Goal: Task Accomplishment & Management: Manage account settings

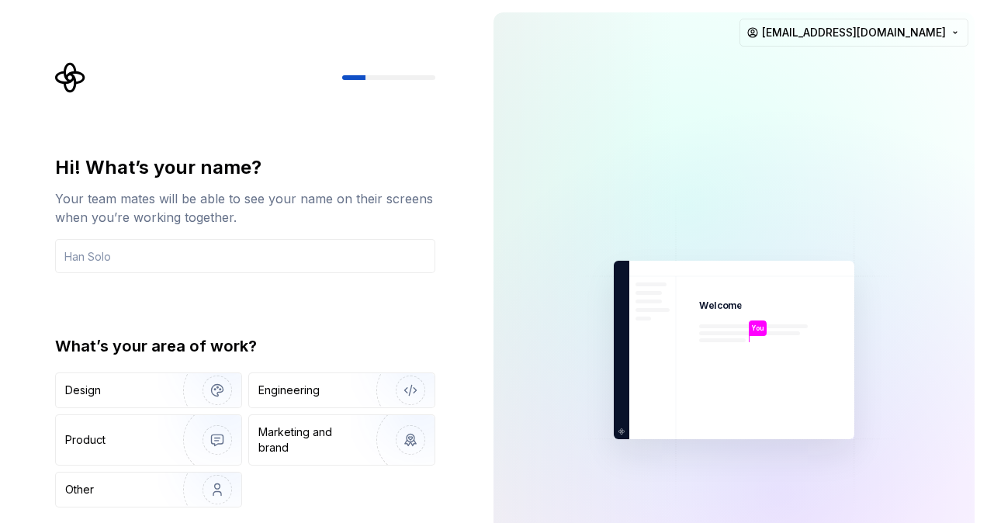
click at [332, 312] on div "Hi! What’s your name? Your team mates will be able to see your name on their sc…" at bounding box center [245, 331] width 380 height 352
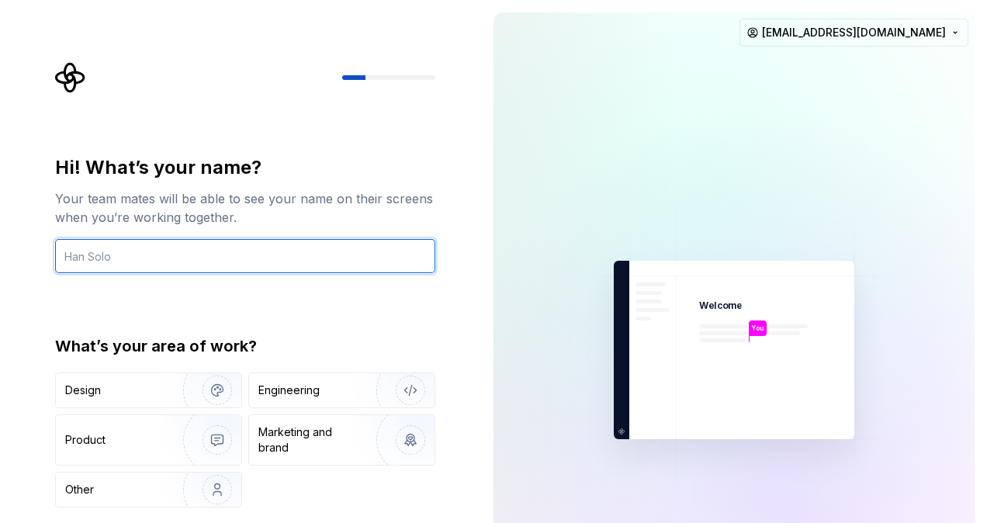
click at [116, 261] on input "text" at bounding box center [245, 256] width 380 height 34
type input "[PERSON_NAME]"
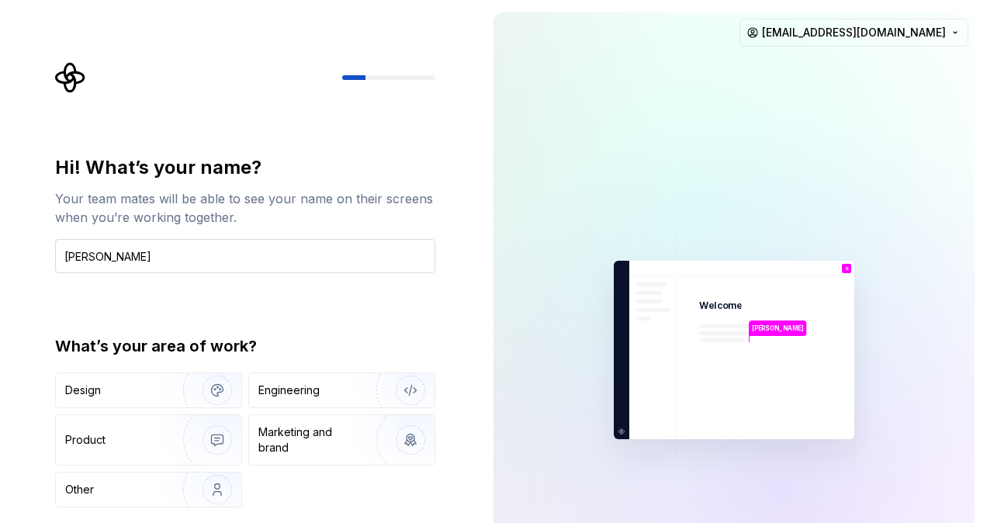
type button "Design"
click at [463, 401] on div "Hi! What’s your name? Your team mates will be able to see your name on their sc…" at bounding box center [240, 350] width 481 height 700
click at [305, 387] on div "Engineering" at bounding box center [288, 391] width 61 height 16
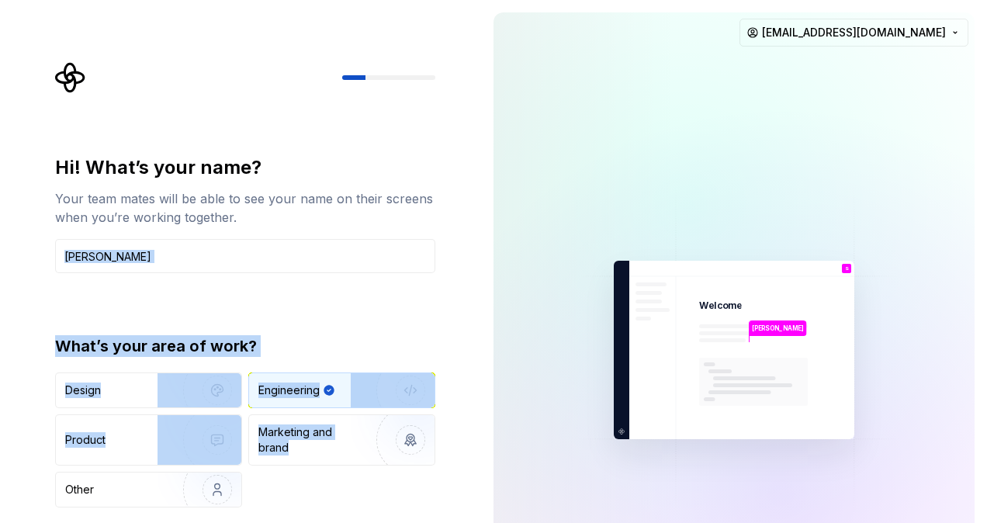
drag, startPoint x: 473, startPoint y: 295, endPoint x: 460, endPoint y: 482, distance: 187.5
click at [460, 482] on div "Hi! What’s your name? Your team mates will be able to see your name on their sc…" at bounding box center [240, 350] width 481 height 700
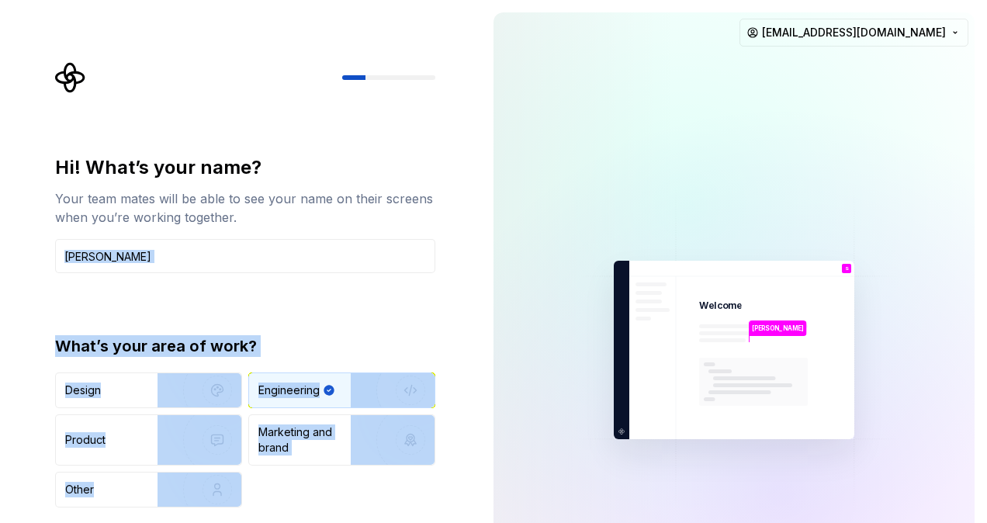
drag, startPoint x: 460, startPoint y: 482, endPoint x: 514, endPoint y: 563, distance: 96.8
click at [514, 522] on html "Hi! What’s your name? Your team mates will be able to see your name on their sc…" at bounding box center [493, 261] width 987 height 523
drag, startPoint x: 514, startPoint y: 563, endPoint x: 566, endPoint y: 294, distance: 273.6
click at [566, 294] on img at bounding box center [733, 350] width 349 height 407
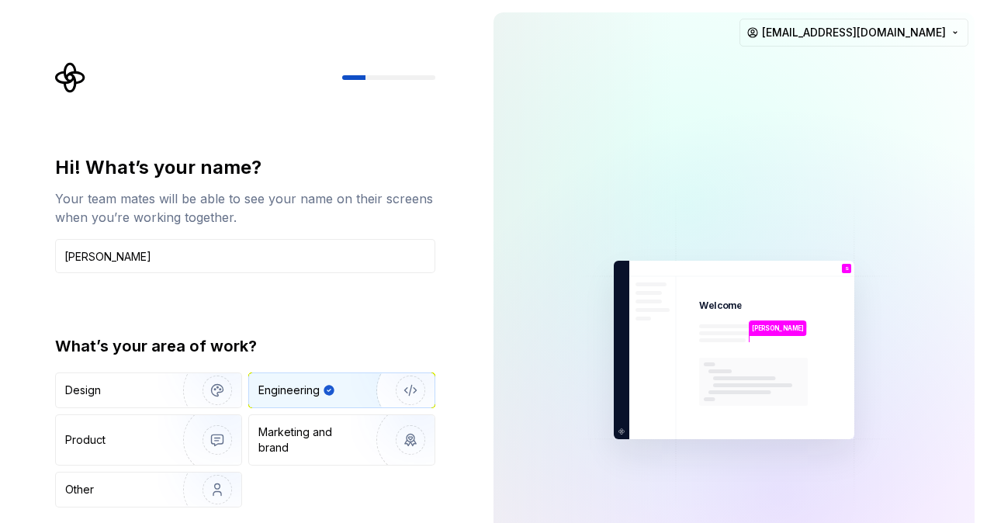
click at [753, 329] on p "[PERSON_NAME]" at bounding box center [778, 328] width 52 height 9
click at [346, 393] on div "Engineering" at bounding box center [327, 391] width 139 height 16
click at [333, 166] on div "Hi! What’s your name?" at bounding box center [245, 167] width 380 height 25
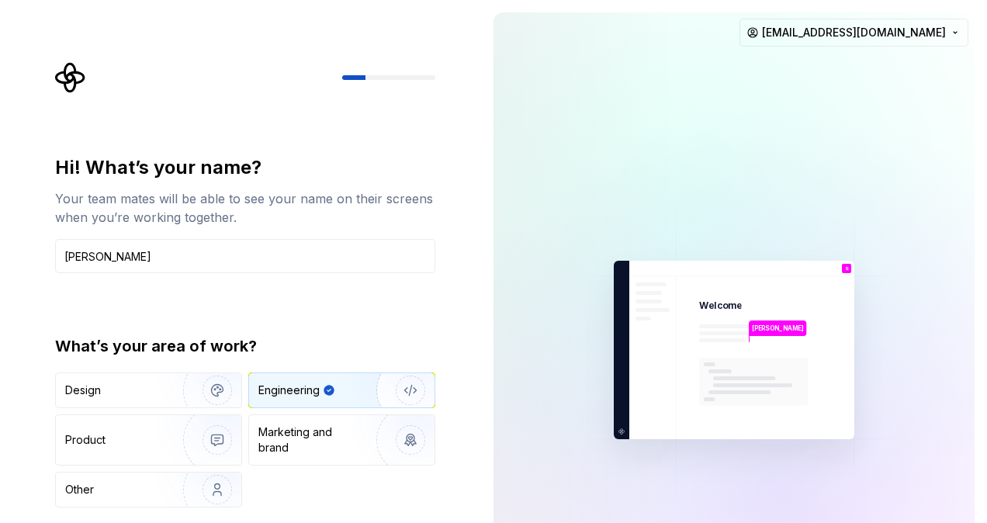
click at [231, 337] on div "What’s your area of work?" at bounding box center [245, 346] width 380 height 22
click at [417, 380] on img "button" at bounding box center [400, 390] width 99 height 104
click at [957, 26] on html "Hi! What’s your name? Your team mates will be able to see your name on their sc…" at bounding box center [493, 261] width 987 height 523
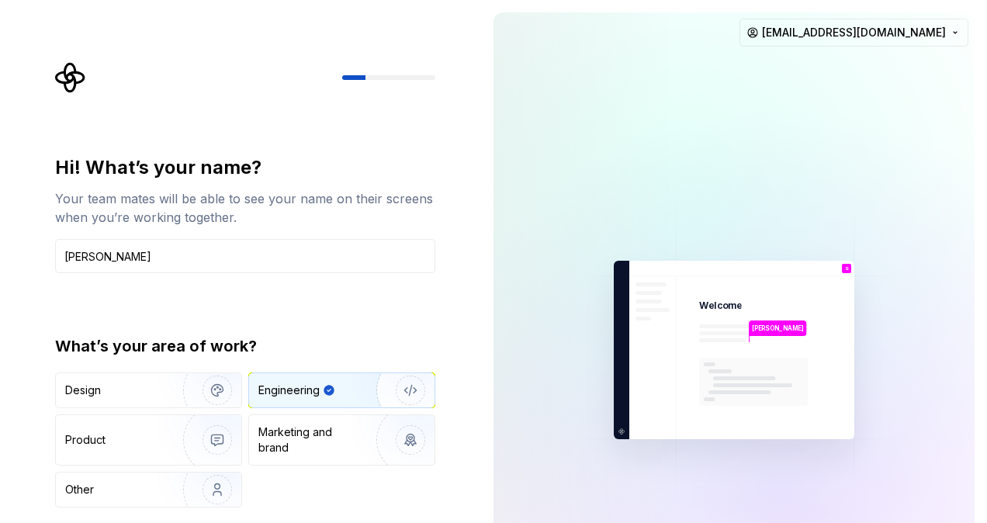
click at [421, 282] on html "Hi! What’s your name? Your team mates will be able to see your name on their sc…" at bounding box center [493, 261] width 987 height 523
click at [215, 164] on div "Hi! What’s your name?" at bounding box center [245, 167] width 380 height 25
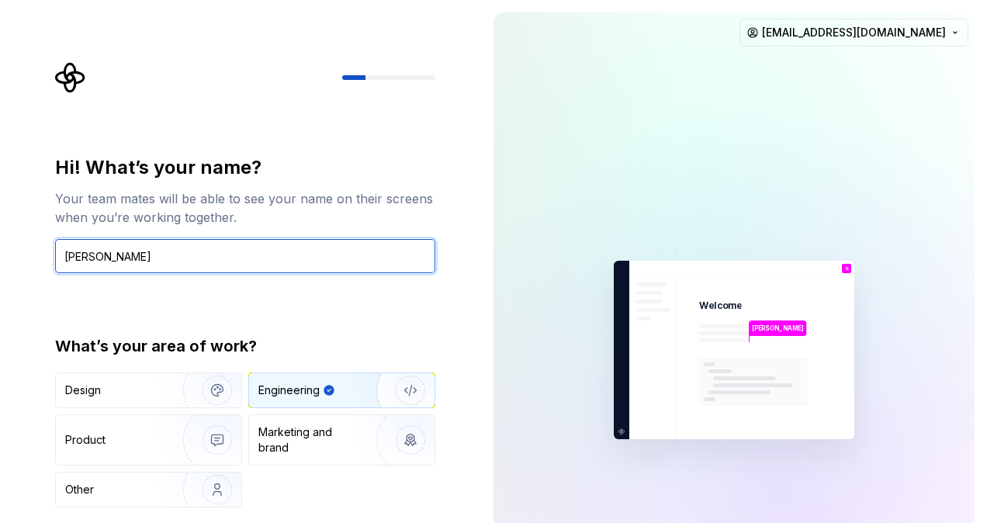
click at [121, 258] on input "[PERSON_NAME]" at bounding box center [245, 256] width 380 height 34
type input "SathishK"
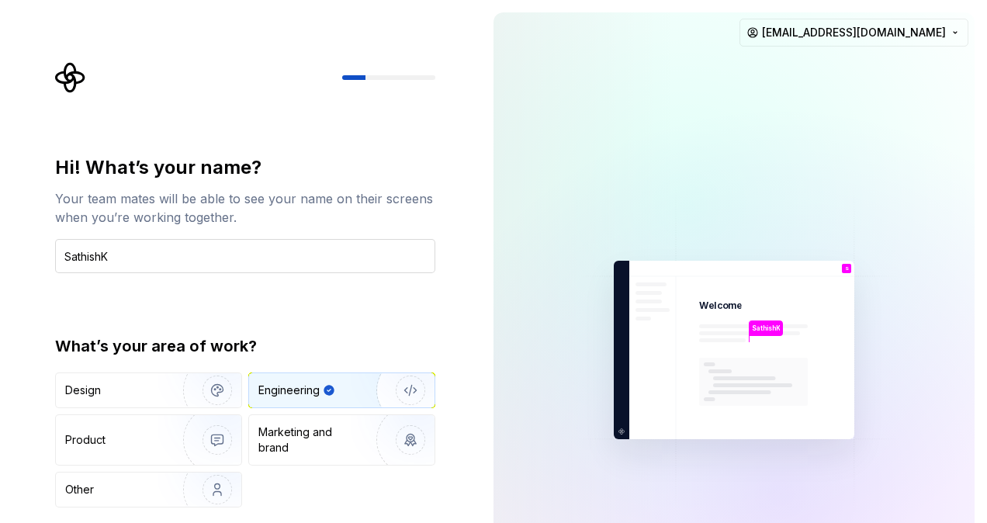
type button "Engineering"
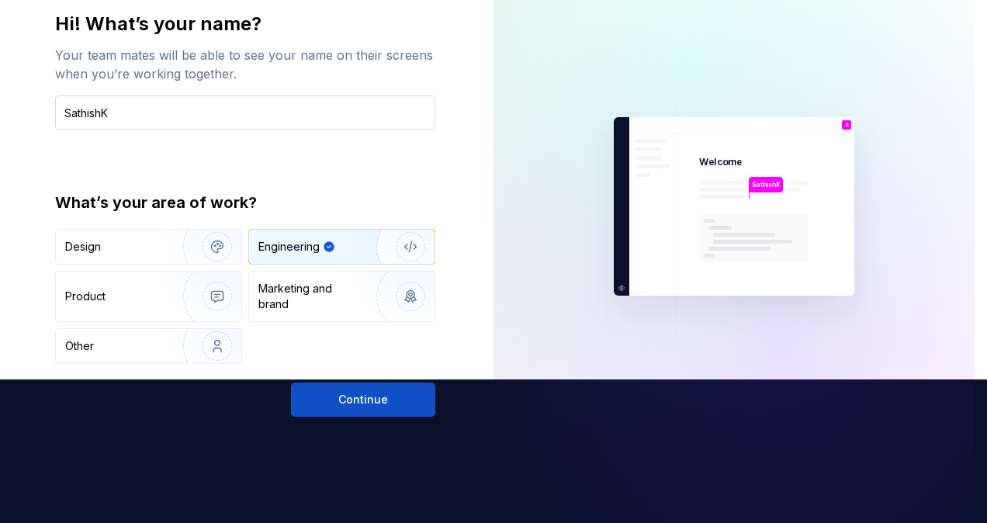
scroll to position [175, 0]
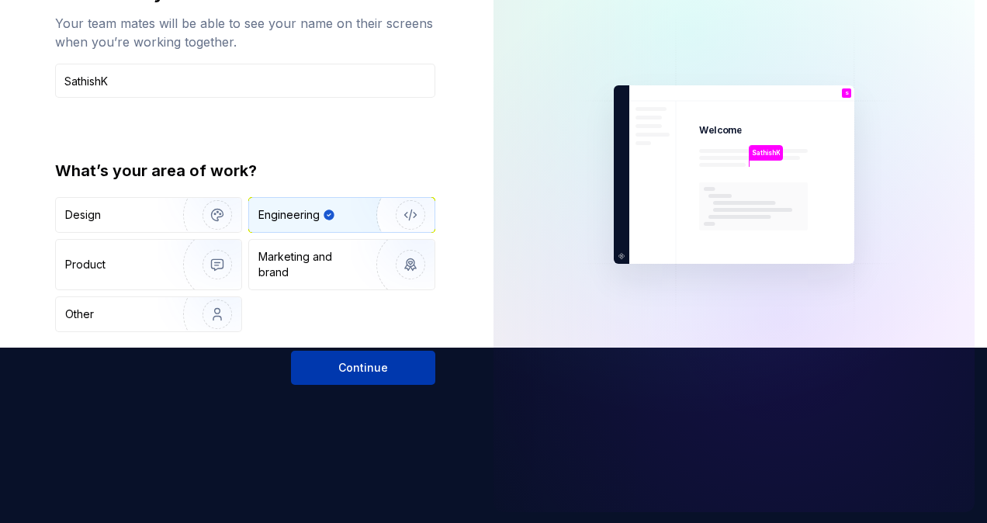
click at [334, 372] on button "Continue" at bounding box center [363, 368] width 144 height 34
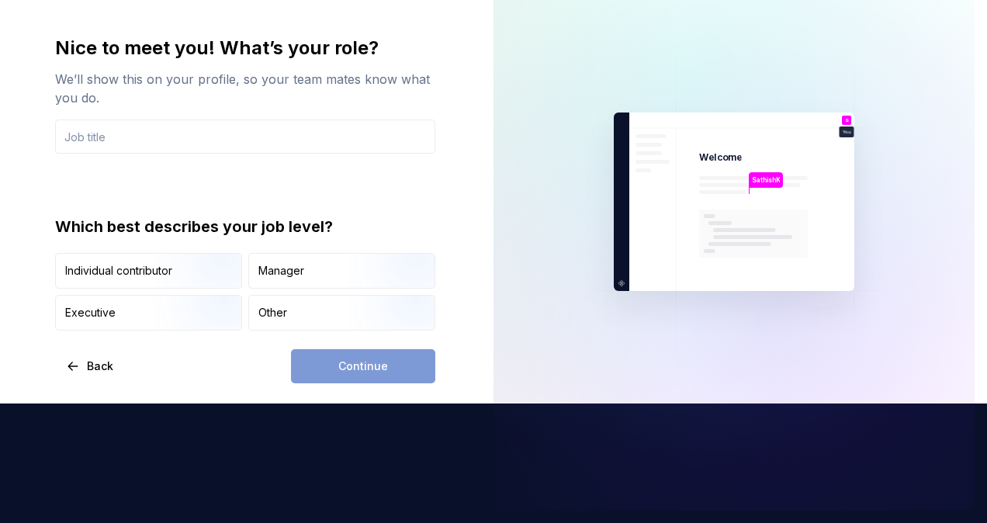
scroll to position [118, 0]
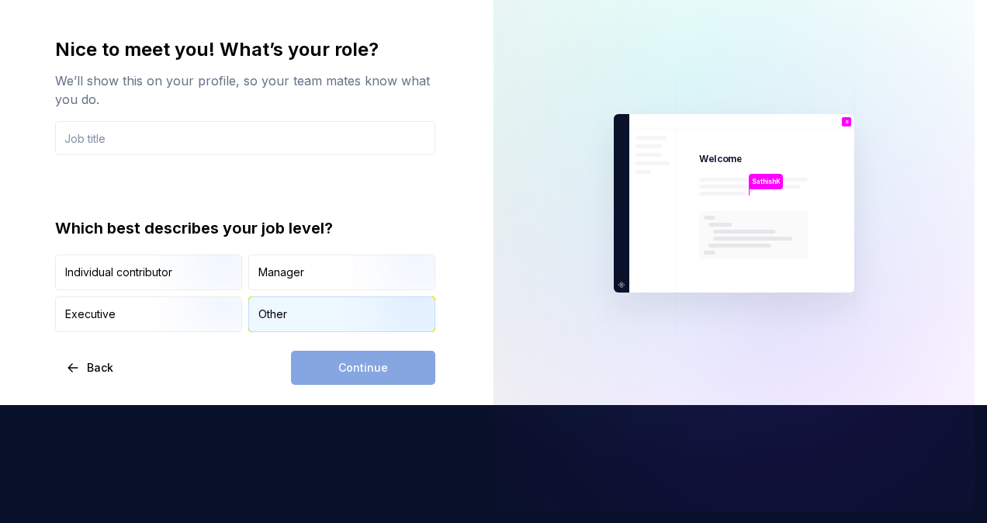
click at [276, 314] on div "Other" at bounding box center [272, 314] width 29 height 16
click at [344, 374] on div "Continue" at bounding box center [363, 368] width 144 height 34
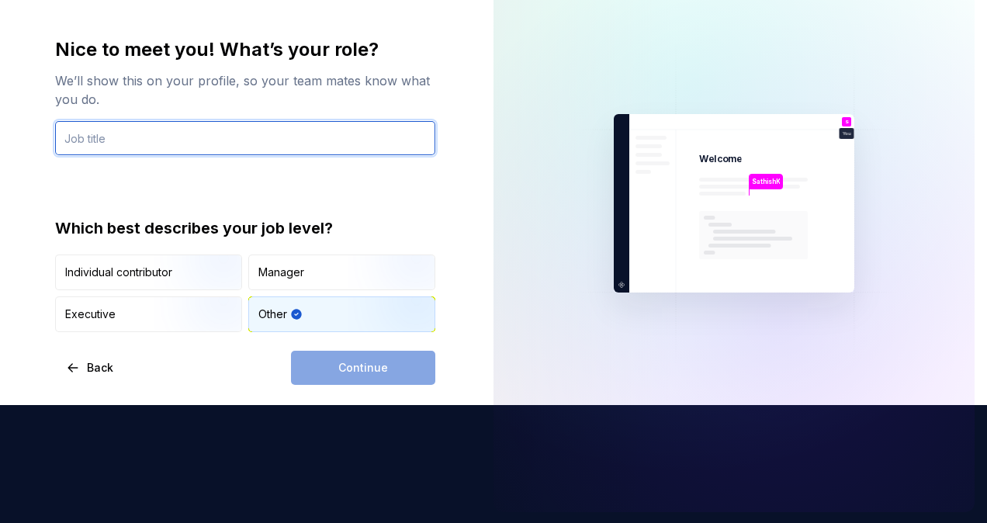
click at [184, 138] on input "text" at bounding box center [245, 138] width 380 height 34
type input "D"
type input "A"
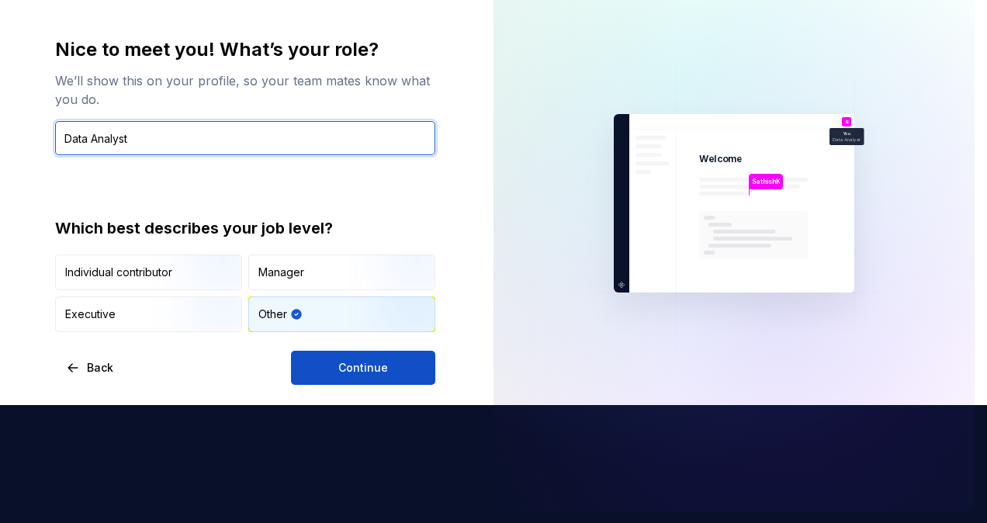
type input "Data Analyst"
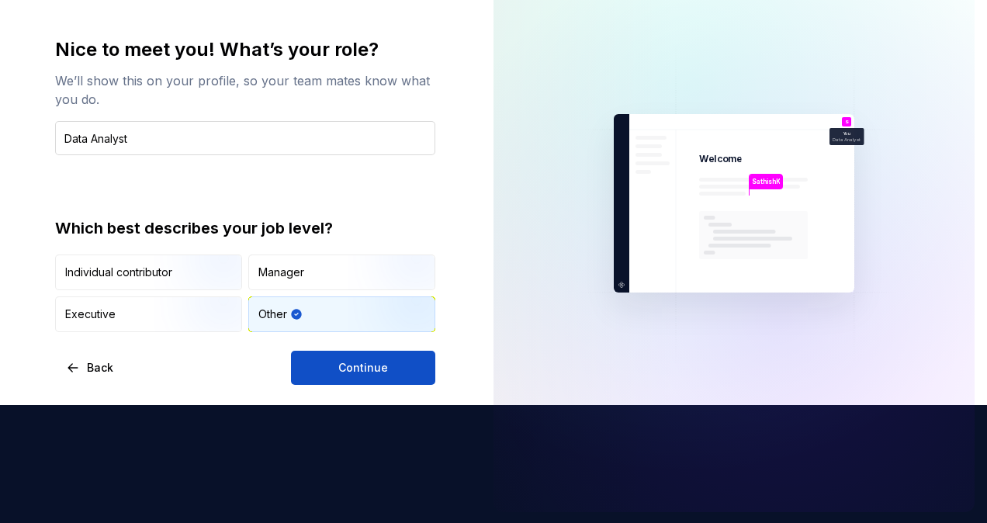
type button "Other"
drag, startPoint x: 382, startPoint y: 365, endPoint x: 360, endPoint y: 375, distance: 23.6
click at [360, 375] on button "Continue" at bounding box center [363, 368] width 144 height 34
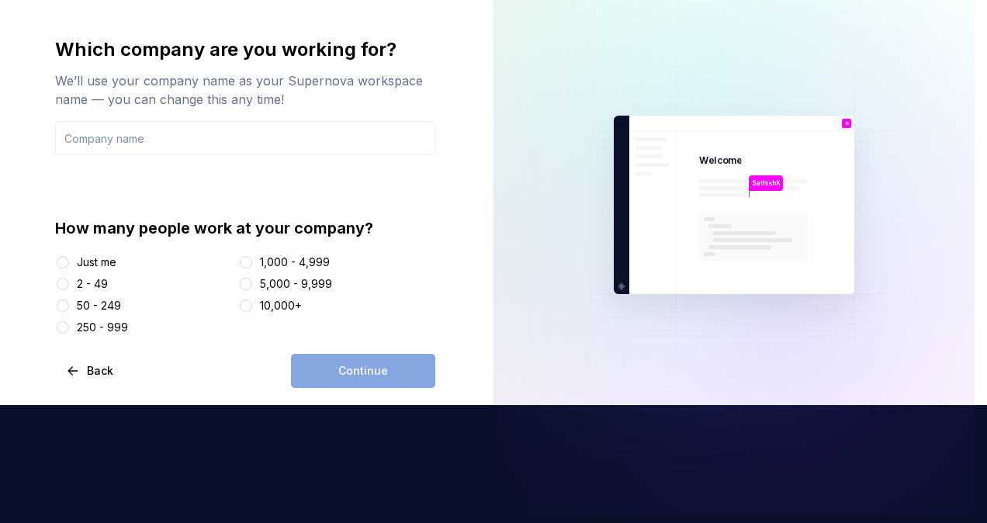
click at [167, 279] on div "2 - 49" at bounding box center [143, 284] width 177 height 16
click at [87, 380] on button "Back" at bounding box center [90, 371] width 71 height 34
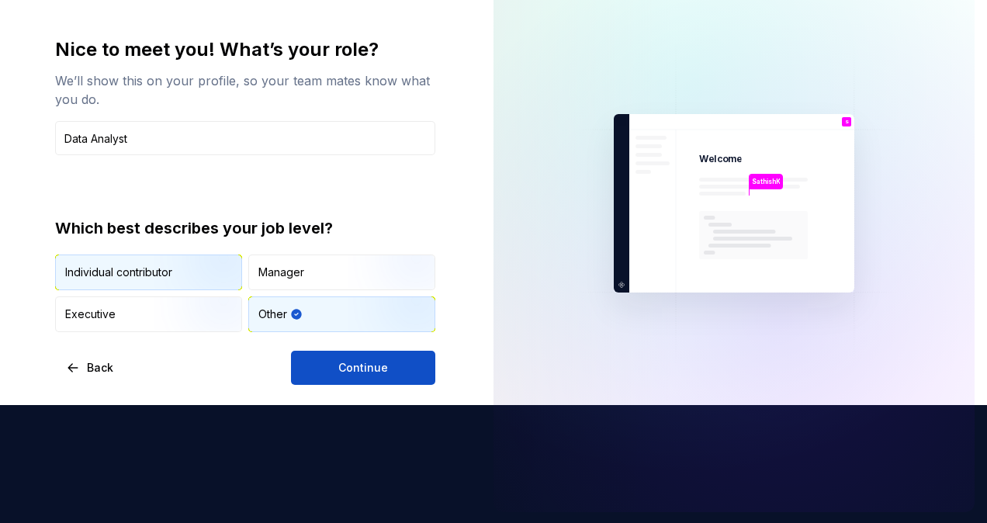
click at [151, 272] on div "Individual contributor" at bounding box center [118, 273] width 107 height 16
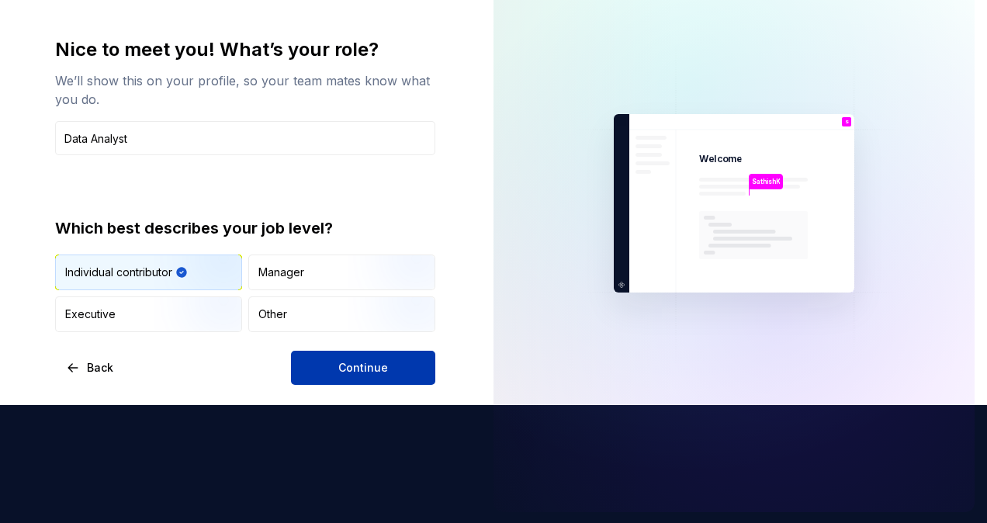
click at [358, 362] on span "Continue" at bounding box center [363, 368] width 50 height 16
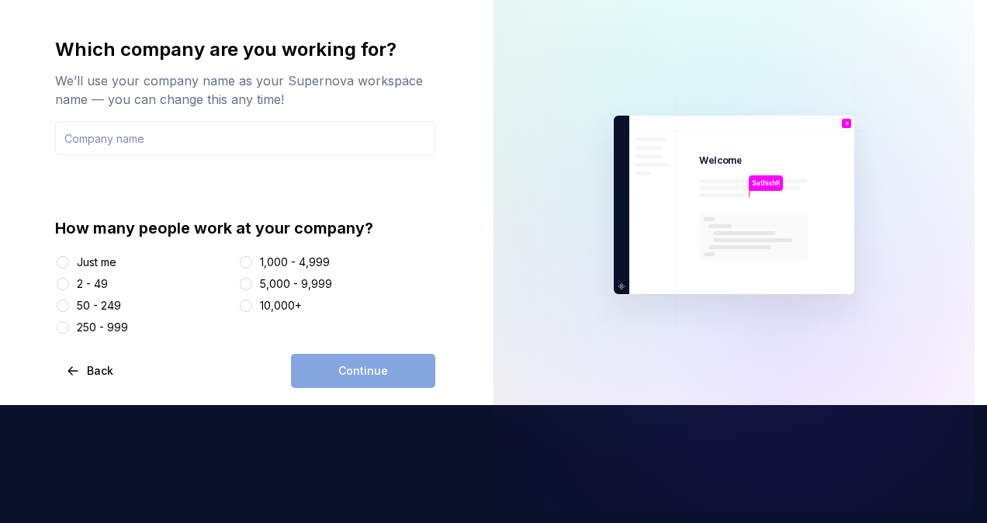
click at [116, 327] on div "250 - 999" at bounding box center [102, 328] width 51 height 16
click at [69, 327] on button "250 - 999" at bounding box center [63, 327] width 12 height 12
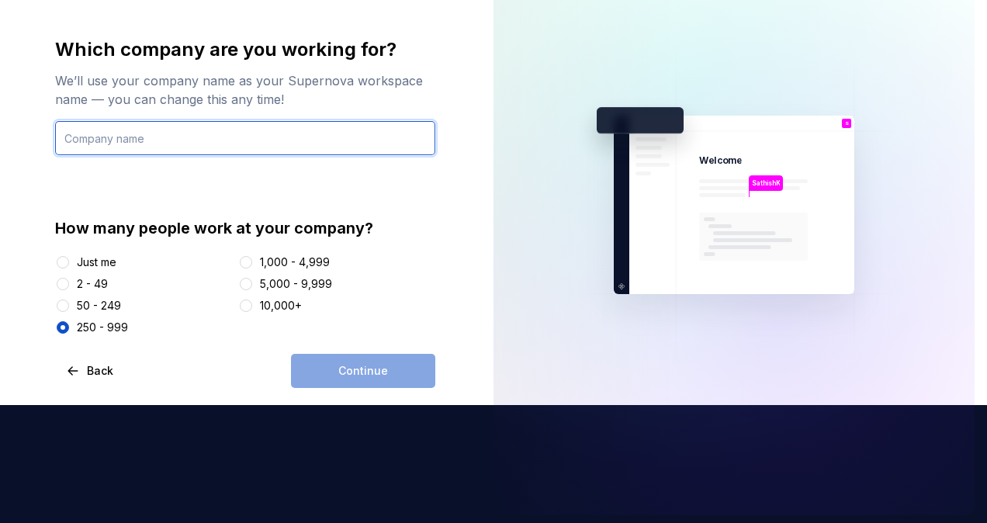
click at [241, 133] on input "text" at bounding box center [245, 138] width 380 height 34
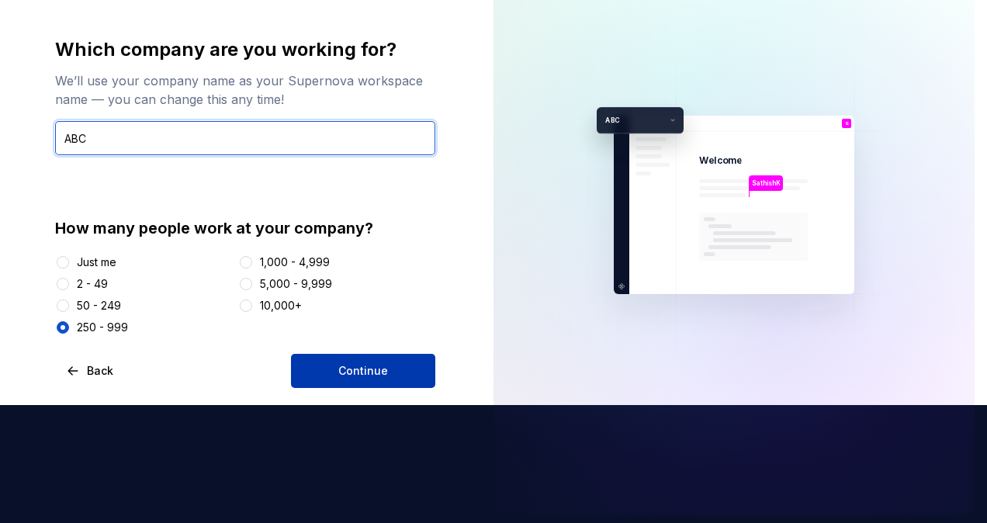
type input "ABC"
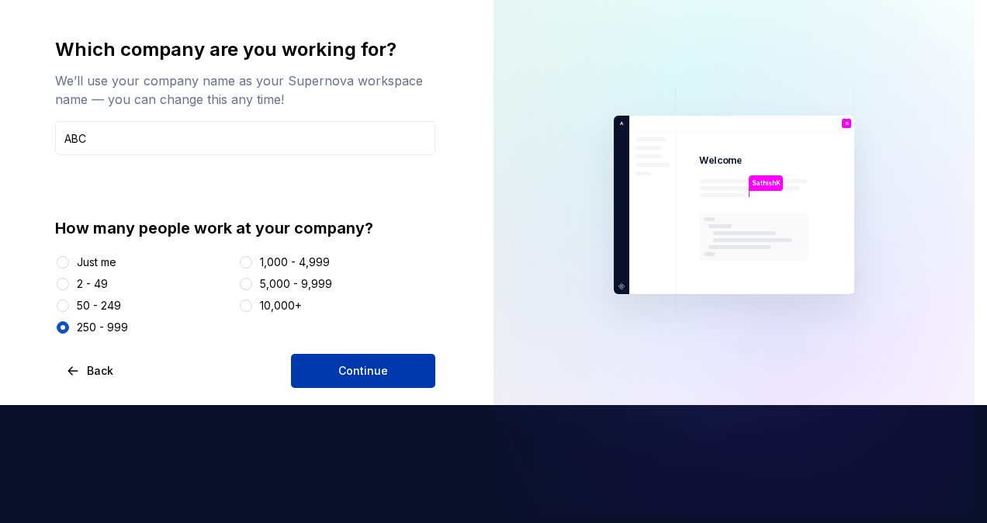
click at [401, 378] on button "Continue" at bounding box center [363, 371] width 144 height 34
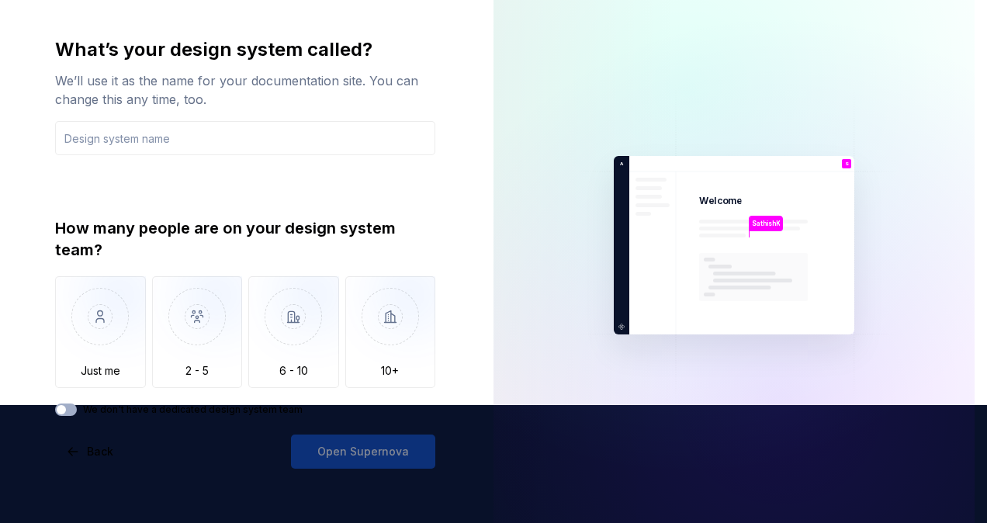
click at [209, 73] on div "We’ll use it as the name for your documentation site. You can change this any t…" at bounding box center [245, 89] width 380 height 37
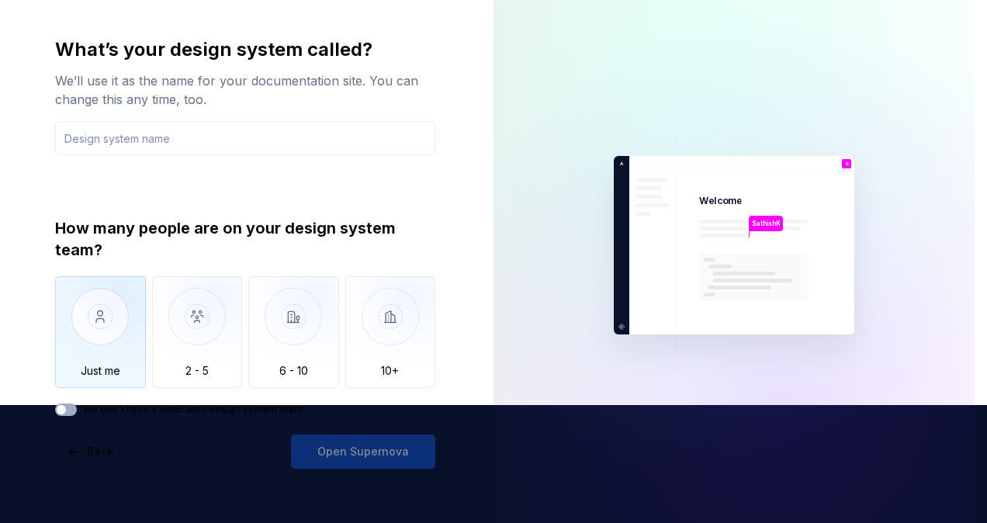
click at [105, 317] on img "button" at bounding box center [100, 328] width 91 height 104
click at [197, 157] on div "What’s your design system called? We’ll use it as the name for your documentati…" at bounding box center [245, 226] width 380 height 379
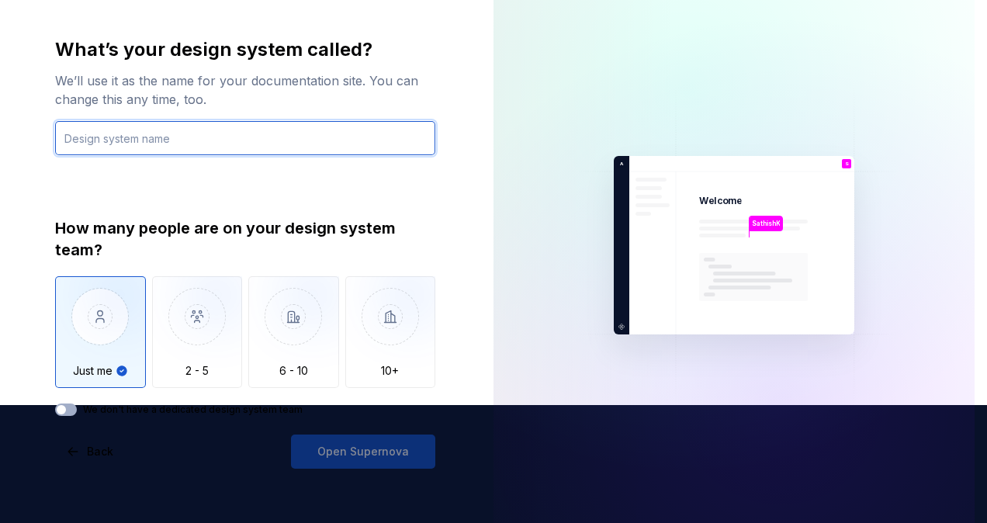
click at [200, 144] on input "text" at bounding box center [245, 138] width 380 height 34
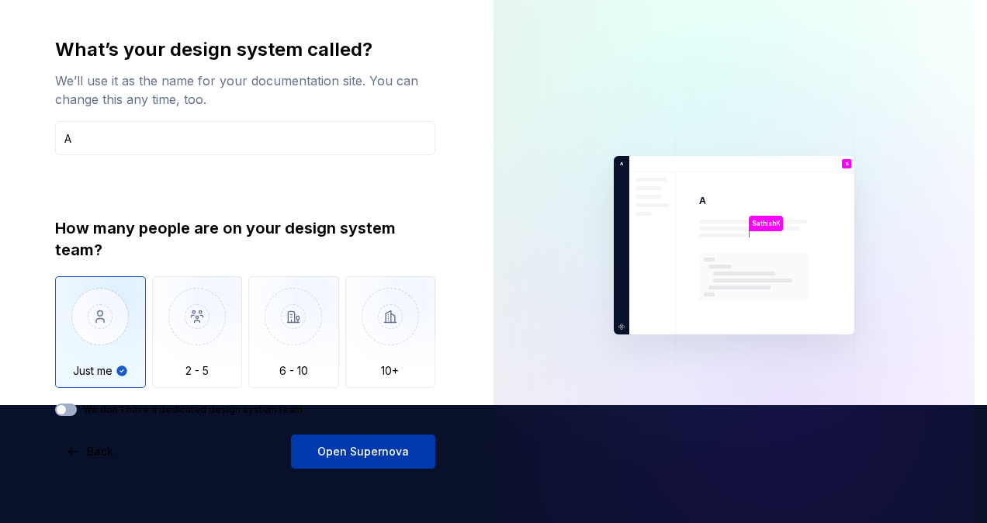
click at [378, 439] on button "Open Supernova" at bounding box center [363, 452] width 144 height 34
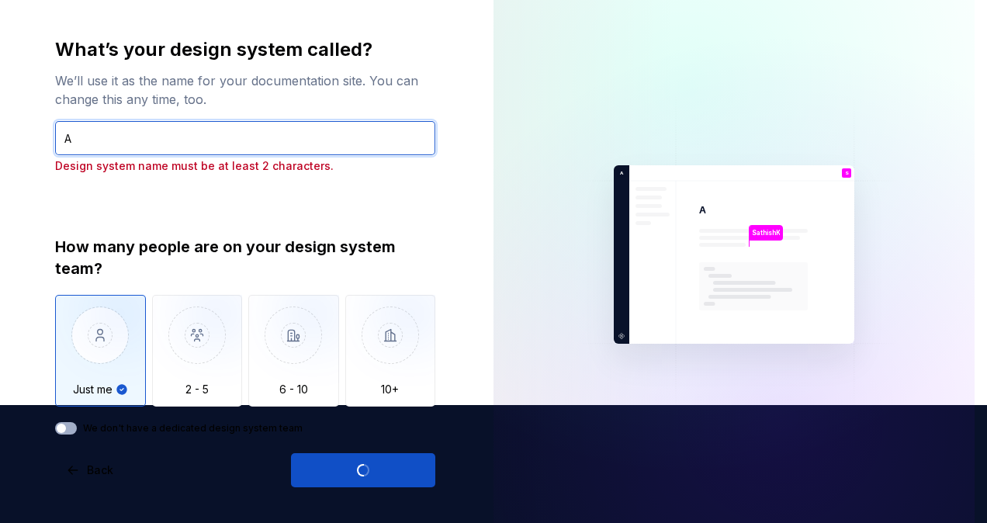
click at [213, 149] on input "A" at bounding box center [245, 138] width 380 height 34
type input "AA"
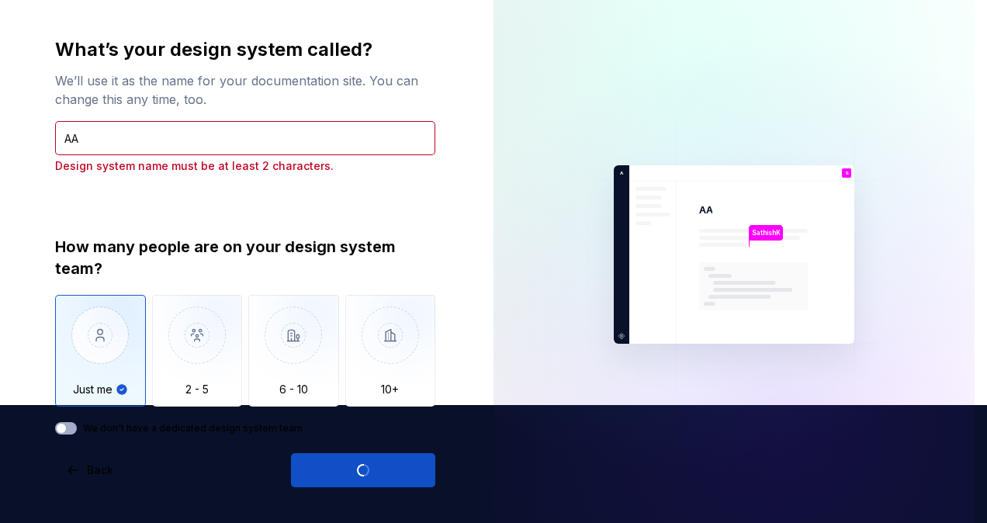
click at [370, 467] on div "Open Supernova" at bounding box center [363, 470] width 144 height 34
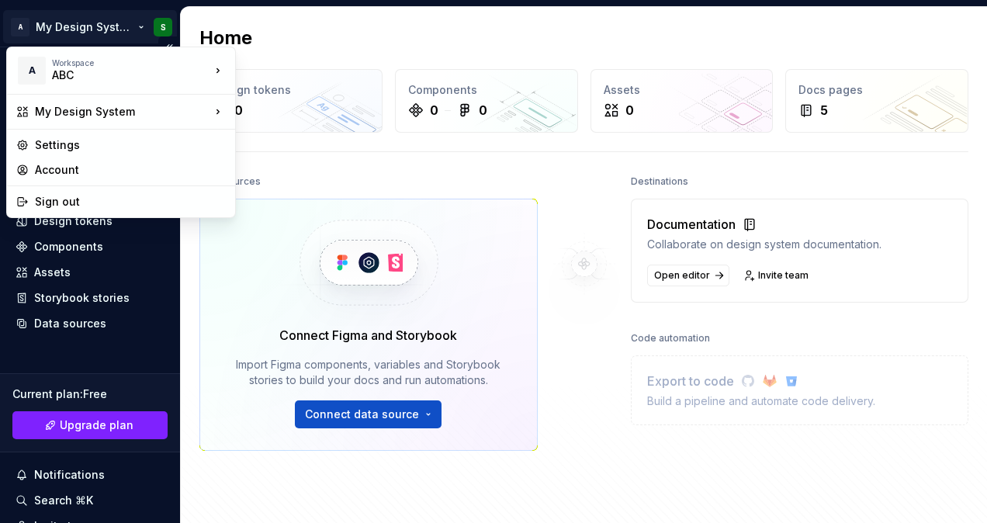
click at [87, 21] on html "A My Design System S Home Documentation Analytics Code automation Design system…" at bounding box center [493, 261] width 987 height 523
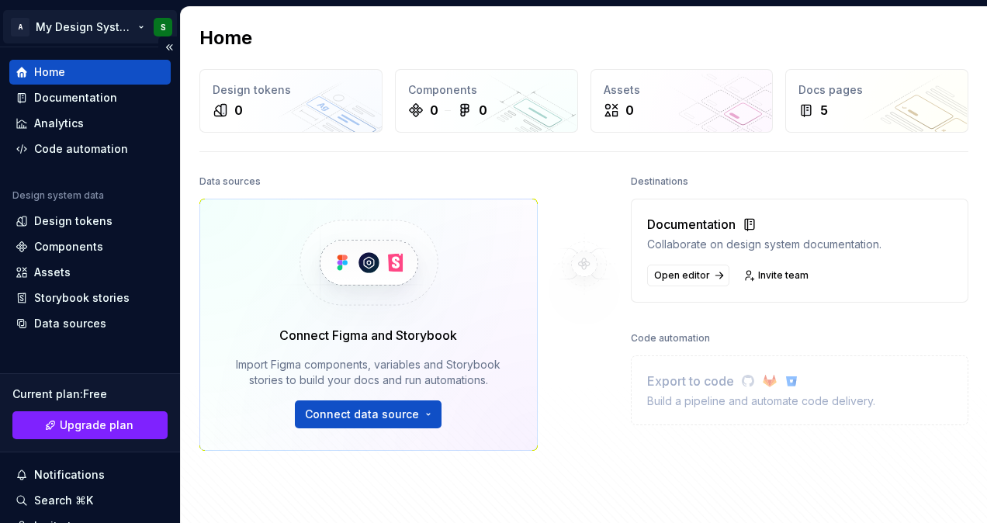
click at [87, 21] on html "A My Design System S Home Documentation Analytics Code automation Design system…" at bounding box center [493, 261] width 987 height 523
click at [62, 323] on div "Data sources" at bounding box center [70, 324] width 72 height 16
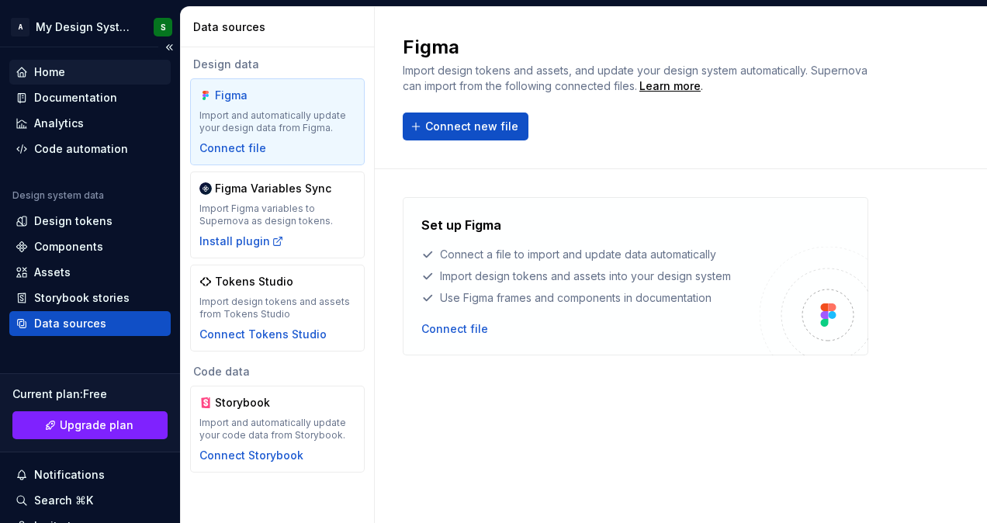
click at [51, 72] on div "Home" at bounding box center [49, 72] width 31 height 16
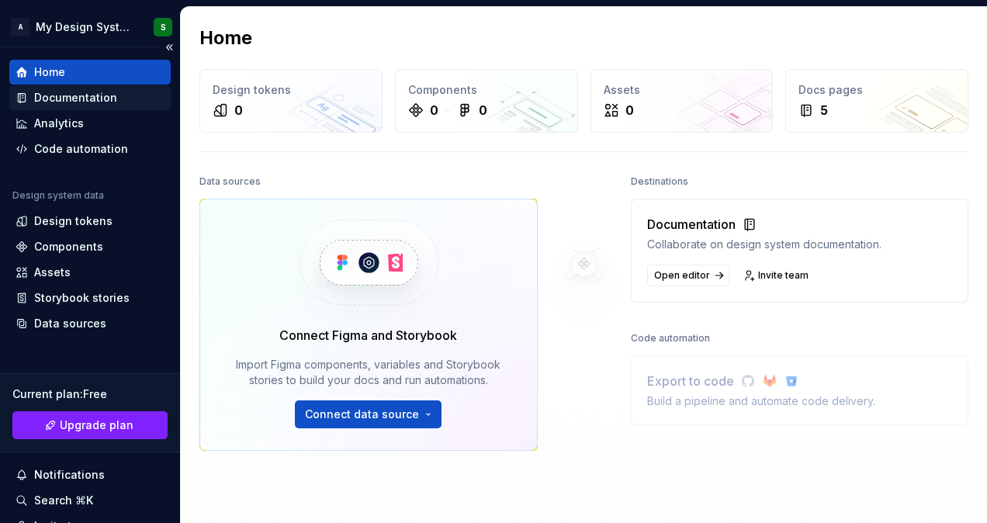
click at [64, 97] on div "Documentation" at bounding box center [75, 98] width 83 height 16
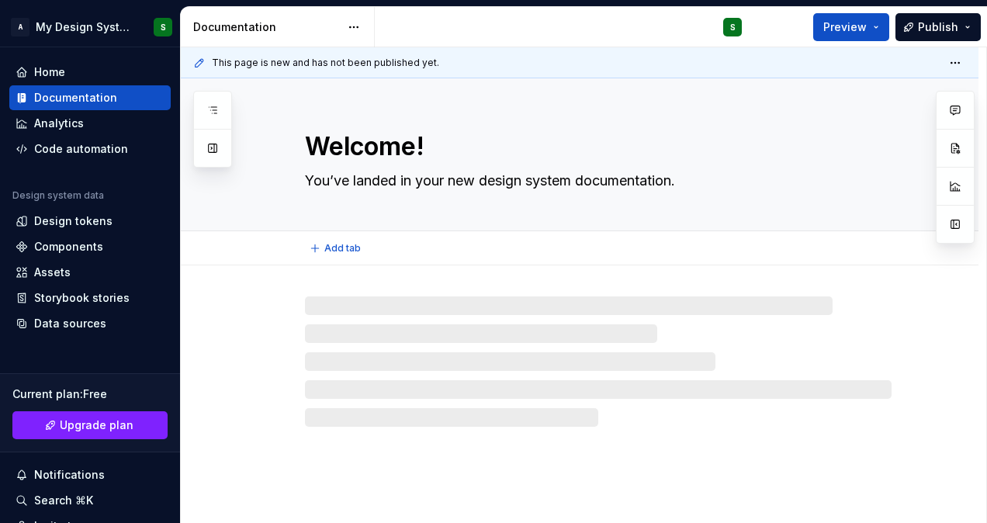
click at [669, 194] on div "Welcome! You’ve landed in your new design system documentation." at bounding box center [598, 154] width 587 height 152
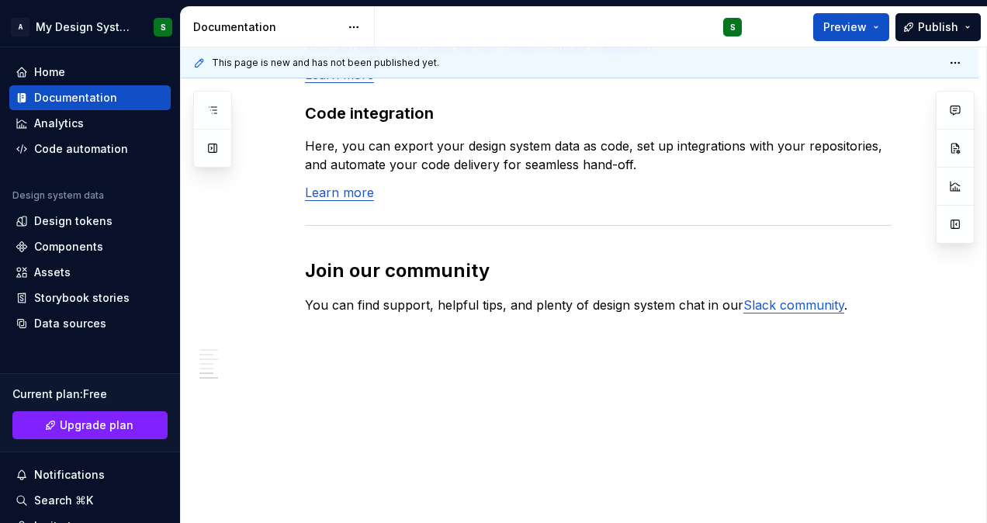
scroll to position [1380, 0]
click at [767, 146] on p "Here, you can export your design system data as code, set up integrations with …" at bounding box center [598, 154] width 587 height 37
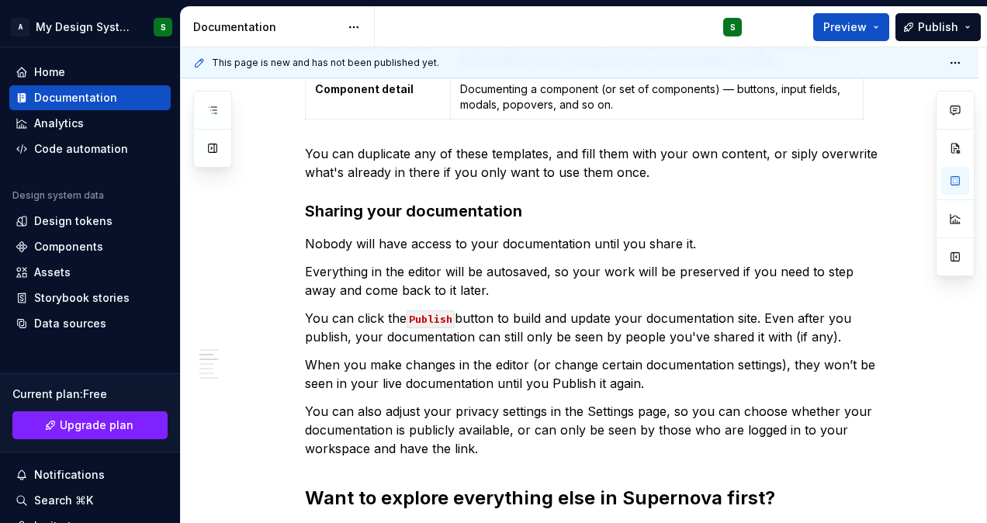
scroll to position [0, 0]
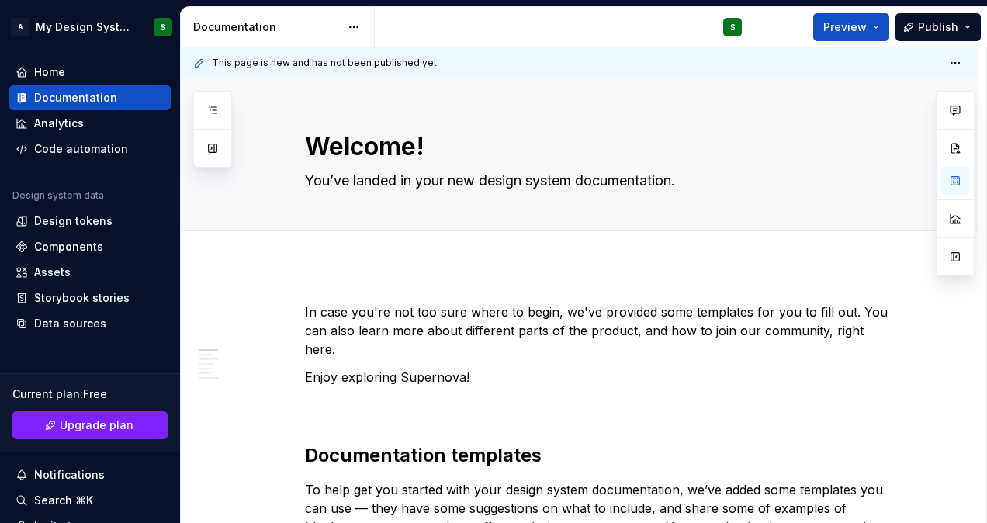
type textarea "*"
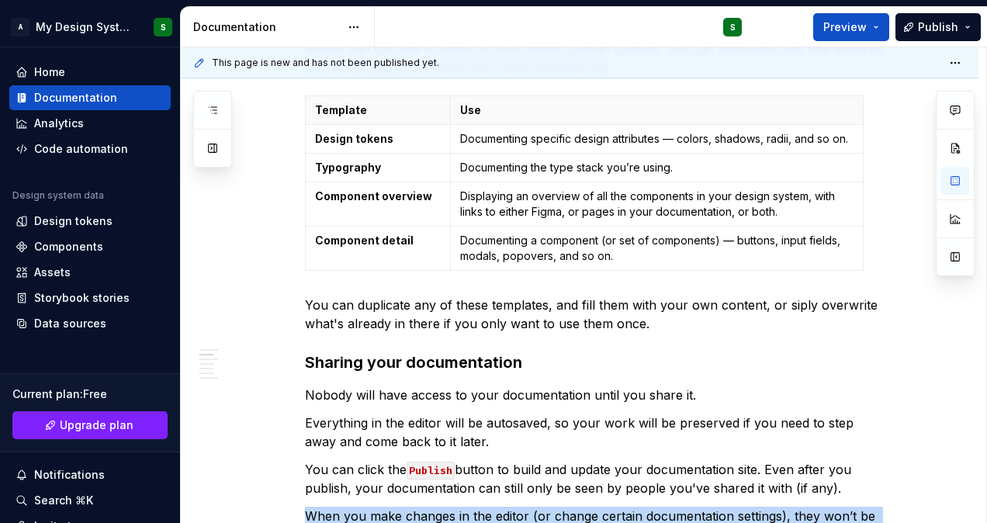
scroll to position [543, 0]
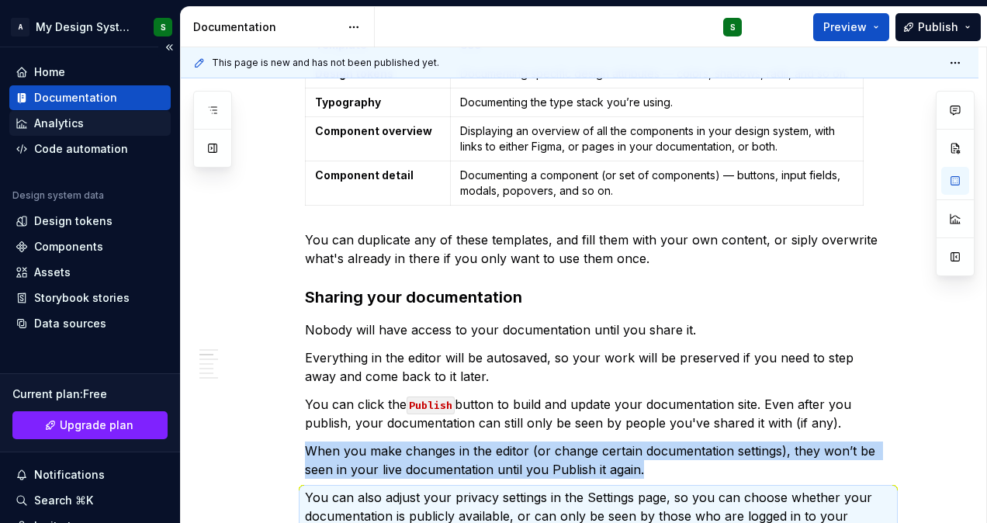
click at [57, 119] on div "Analytics" at bounding box center [59, 124] width 50 height 16
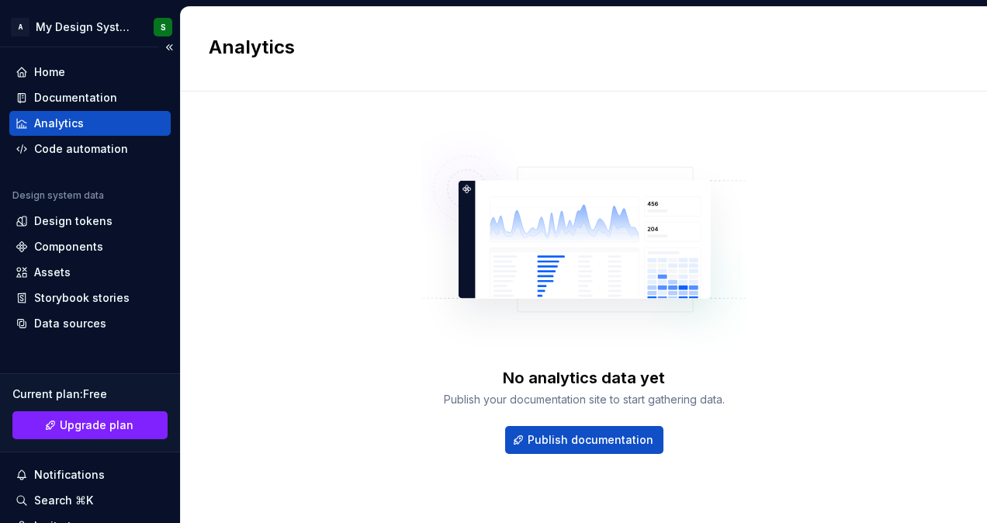
click at [57, 119] on div "Analytics" at bounding box center [59, 124] width 50 height 16
click at [70, 149] on div "Code automation" at bounding box center [81, 149] width 94 height 16
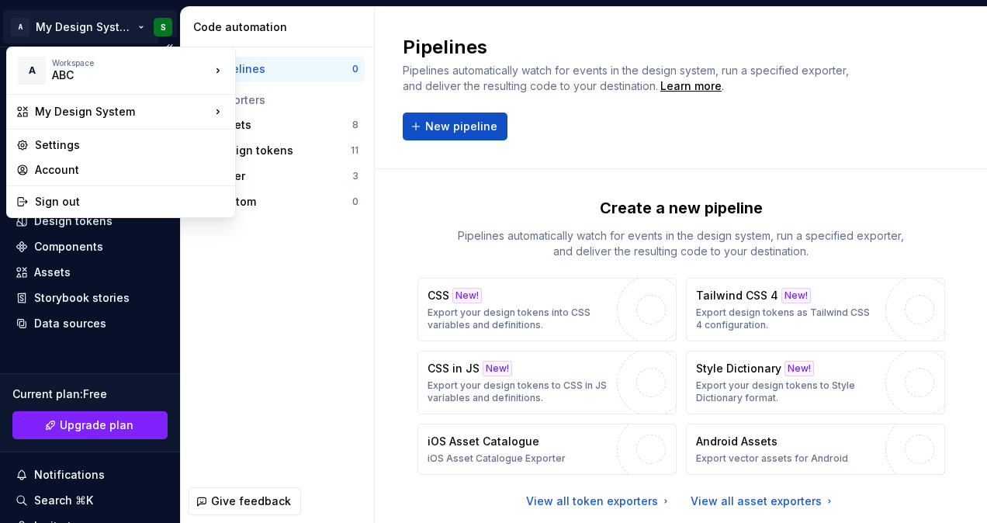
click at [147, 27] on html "A My Design System S Home Documentation Analytics Code automation Design system…" at bounding box center [493, 261] width 987 height 523
click at [59, 145] on div "Settings" at bounding box center [130, 145] width 191 height 16
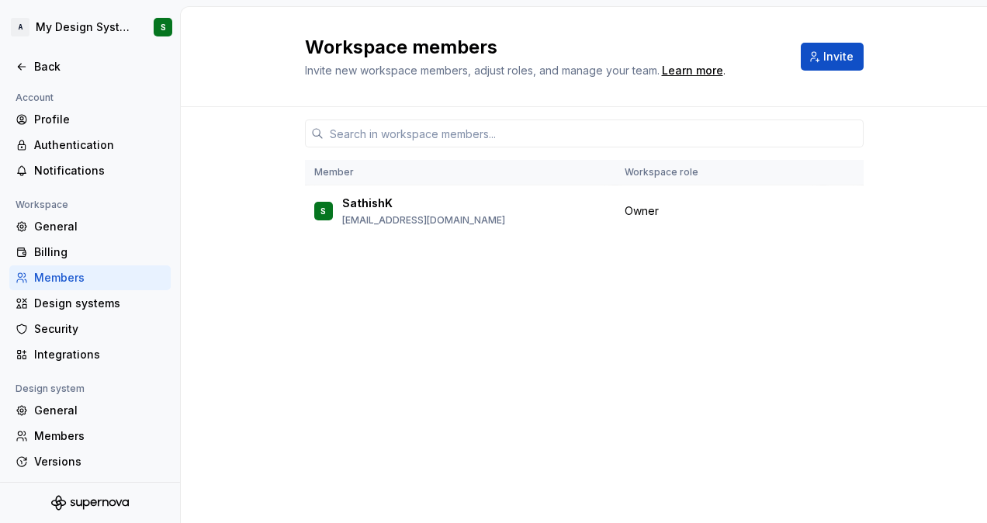
scroll to position [53, 0]
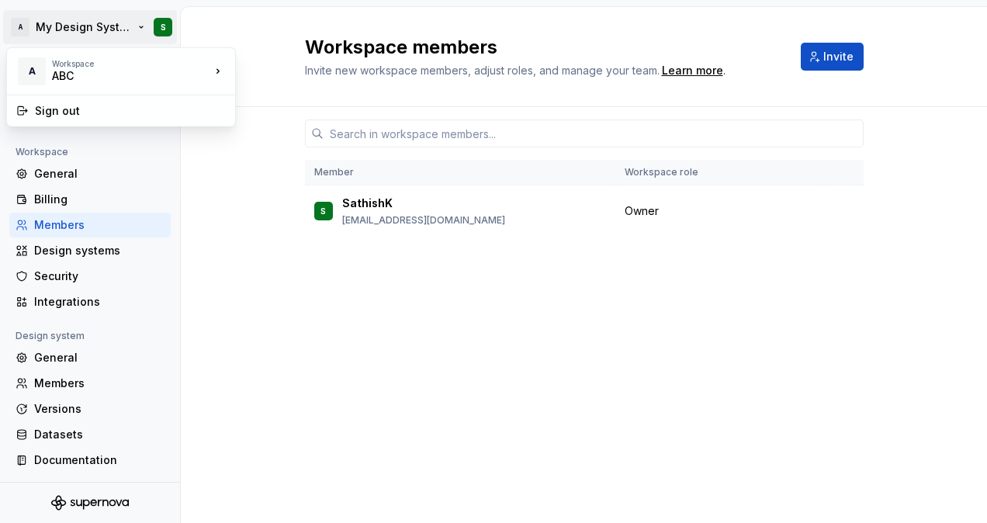
click at [102, 24] on html "A My Design System S Back Account Profile Authentication Notifications Workspac…" at bounding box center [493, 261] width 987 height 523
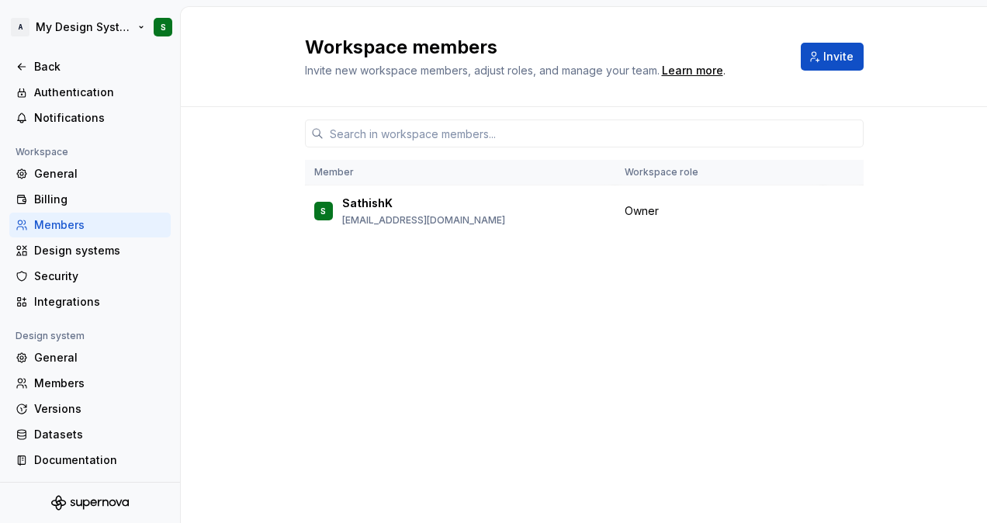
click at [21, 23] on html "A My Design System S Back Account Profile Authentication Notifications Workspac…" at bounding box center [493, 261] width 987 height 523
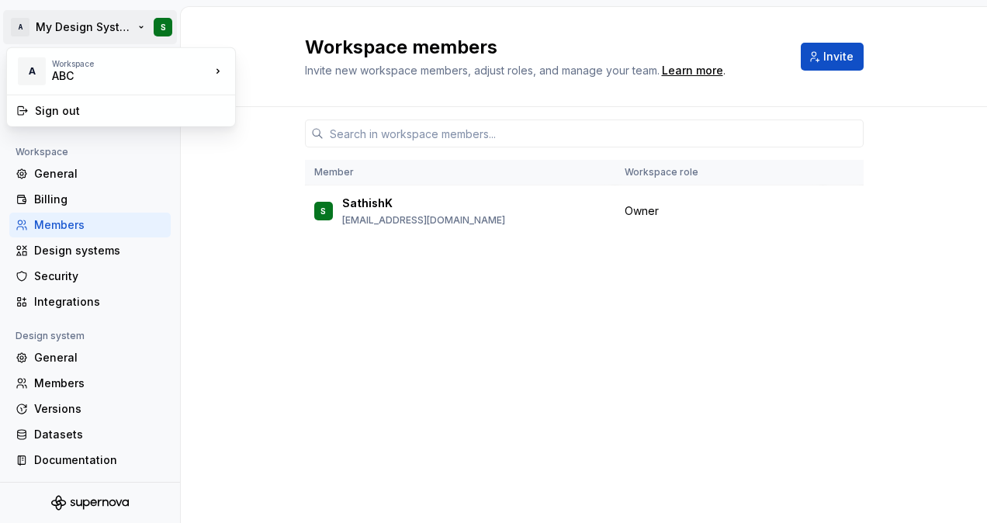
click at [154, 29] on html "A My Design System S Back Account Profile Authentication Notifications Workspac…" at bounding box center [493, 261] width 987 height 523
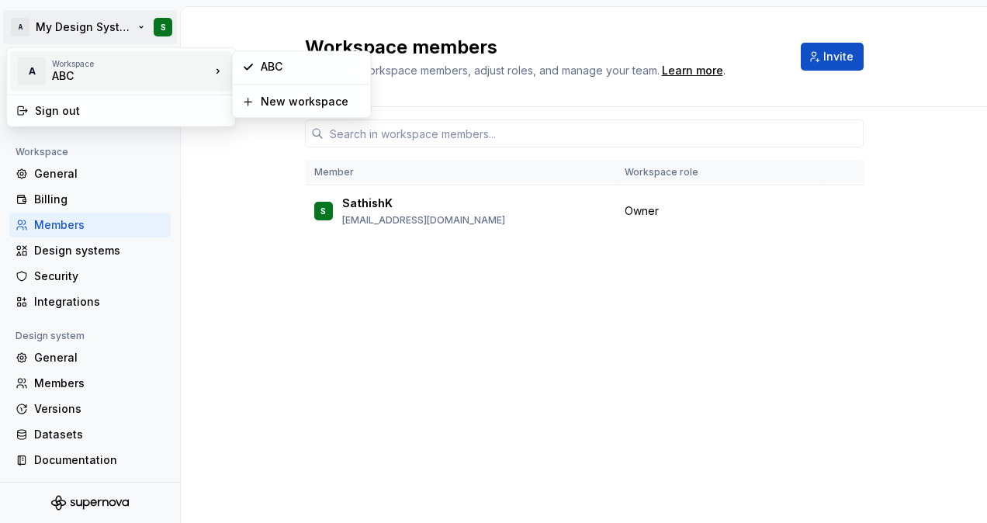
click at [220, 74] on icon at bounding box center [218, 72] width 16 height 16
click at [215, 71] on icon at bounding box center [218, 72] width 16 height 16
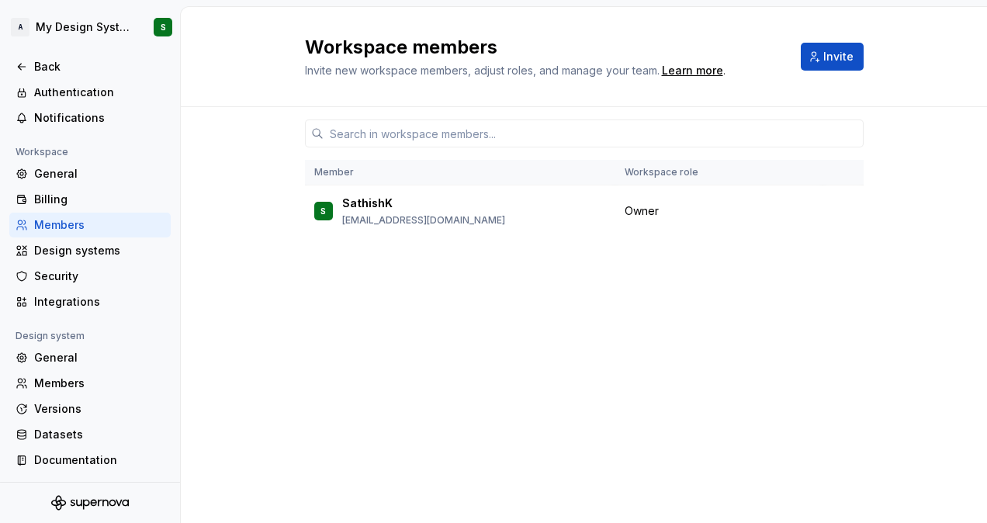
click at [182, 229] on html "A My Design System S Back Account Profile Authentication Notifications Workspac…" at bounding box center [493, 261] width 987 height 523
click at [23, 61] on icon at bounding box center [22, 67] width 12 height 12
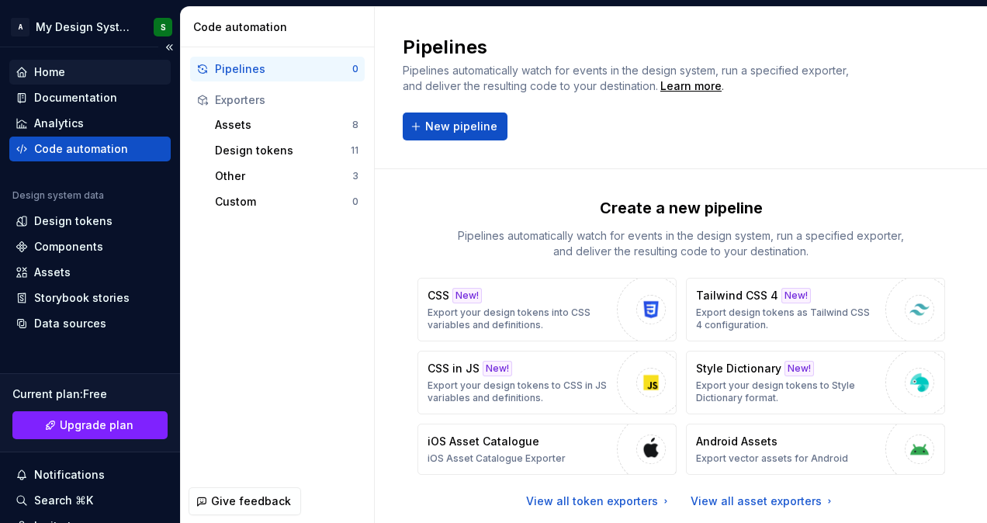
click at [44, 78] on div "Home" at bounding box center [49, 72] width 31 height 16
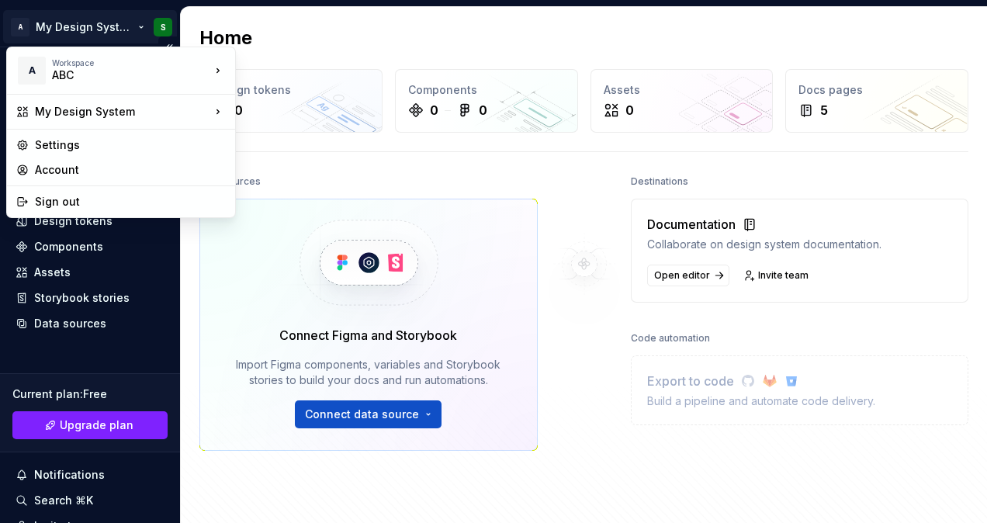
click at [22, 29] on html "A My Design System S Home Documentation Analytics Code automation Design system…" at bounding box center [493, 261] width 987 height 523
click at [71, 166] on div "Account" at bounding box center [130, 170] width 191 height 16
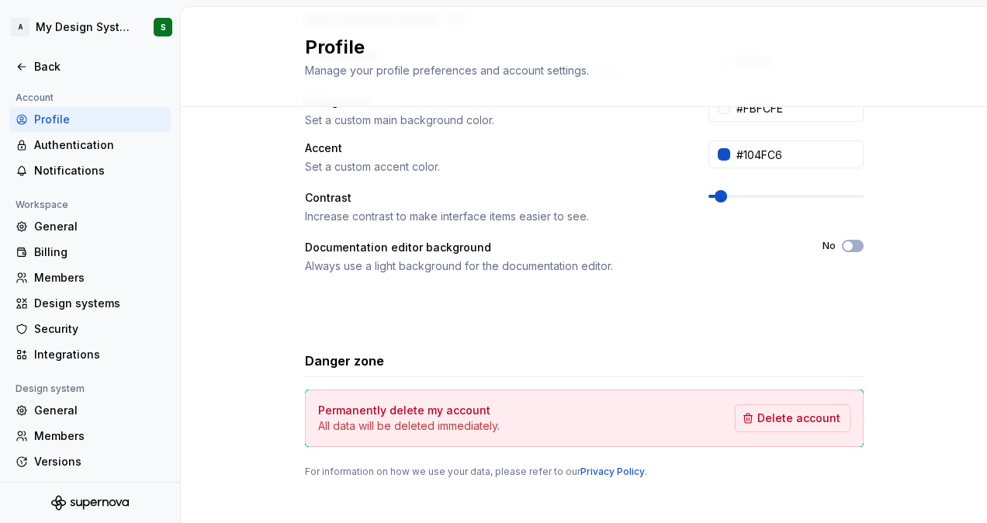
scroll to position [365, 0]
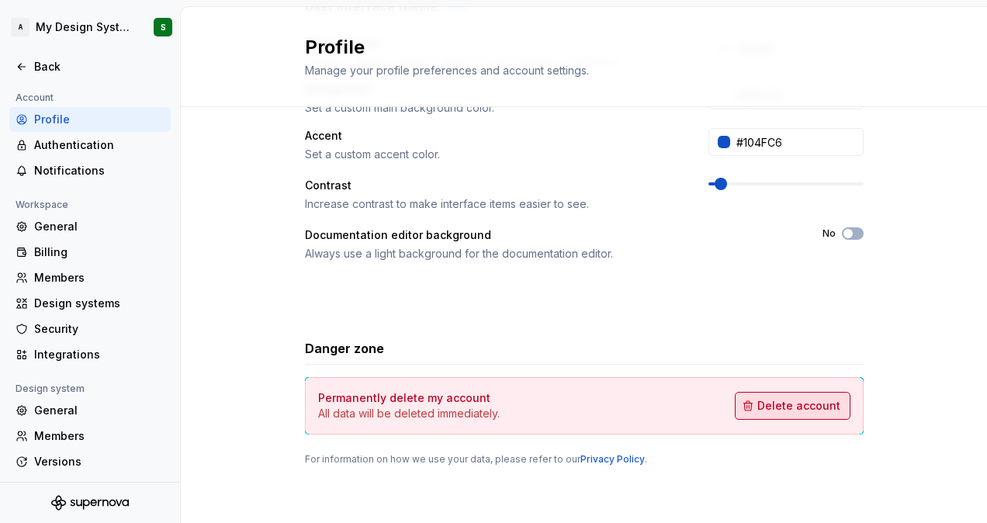
click at [802, 407] on span "Delete account" at bounding box center [798, 406] width 83 height 16
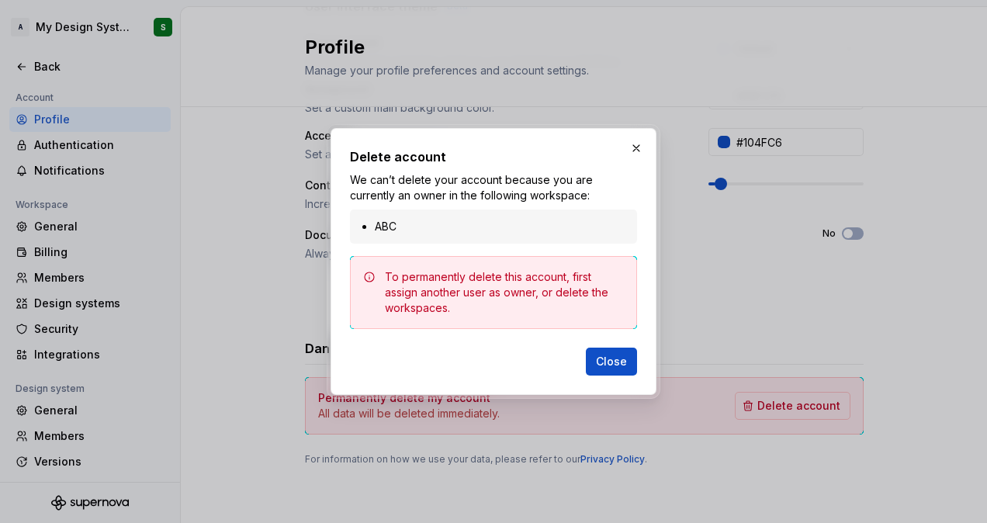
click at [505, 282] on div "To permanently delete this account, first assign another user as owner, or dele…" at bounding box center [504, 292] width 239 height 47
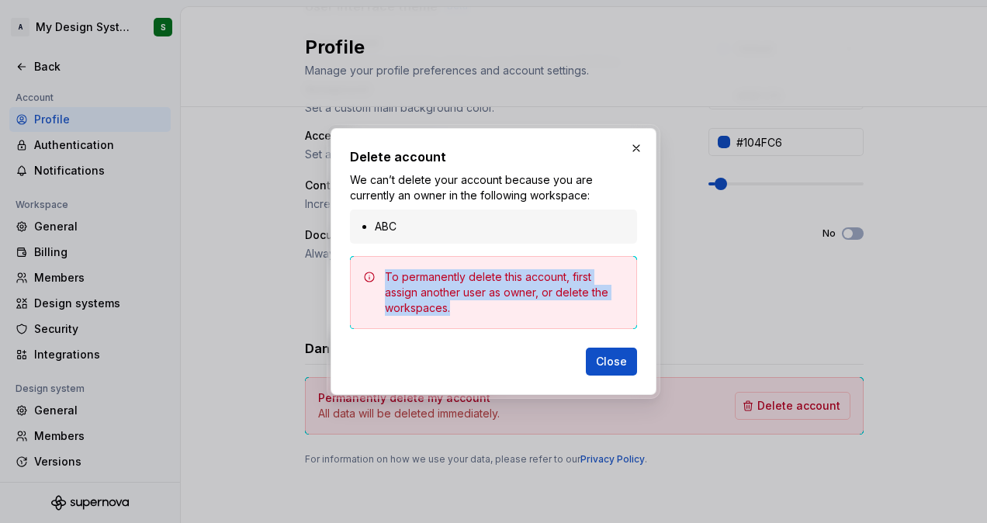
click at [505, 282] on div "To permanently delete this account, first assign another user as owner, or dele…" at bounding box center [504, 292] width 239 height 47
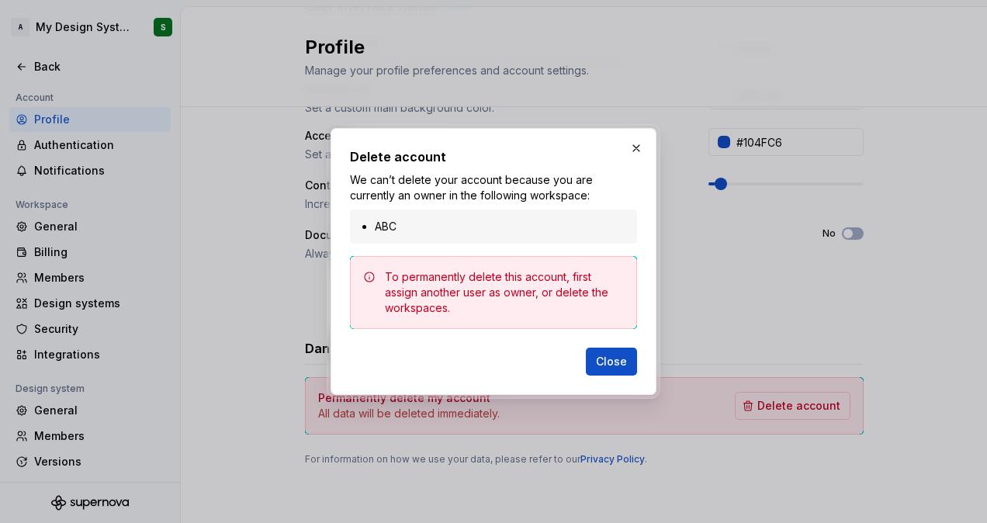
drag, startPoint x: 505, startPoint y: 282, endPoint x: 416, endPoint y: 233, distance: 101.7
click at [416, 233] on li "ABC" at bounding box center [501, 227] width 253 height 16
click at [379, 234] on li "ABC" at bounding box center [501, 227] width 253 height 16
click at [456, 364] on div "Close" at bounding box center [493, 358] width 287 height 34
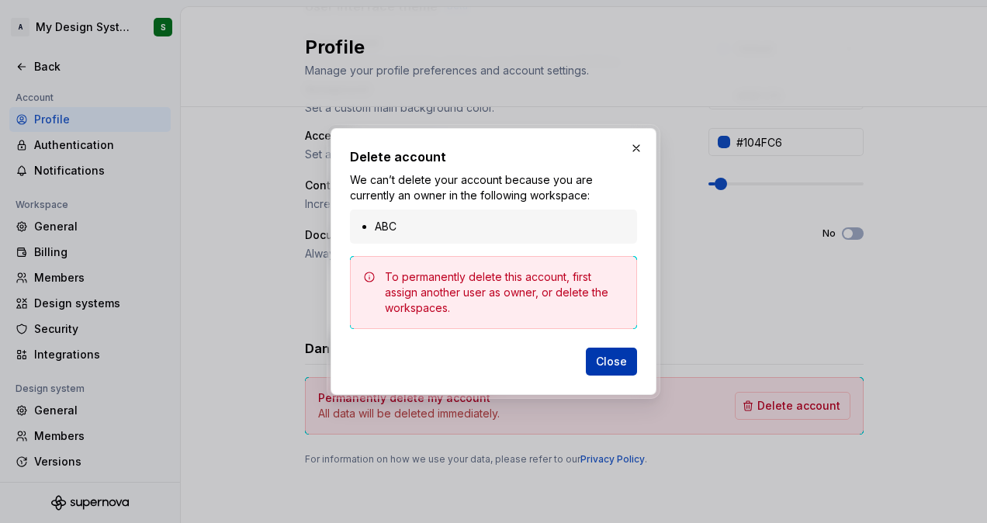
click at [605, 368] on span "Close" at bounding box center [611, 362] width 31 height 16
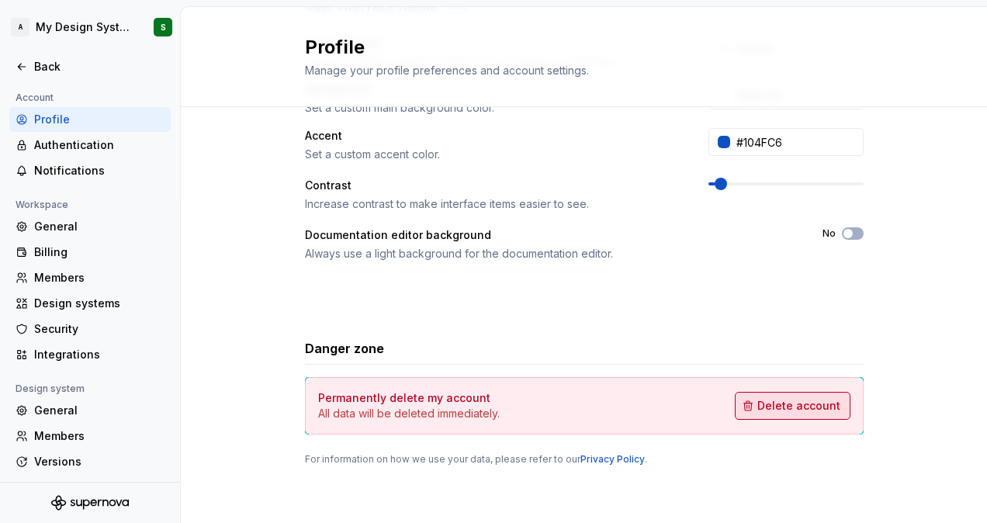
click at [791, 407] on span "Delete account" at bounding box center [798, 406] width 83 height 16
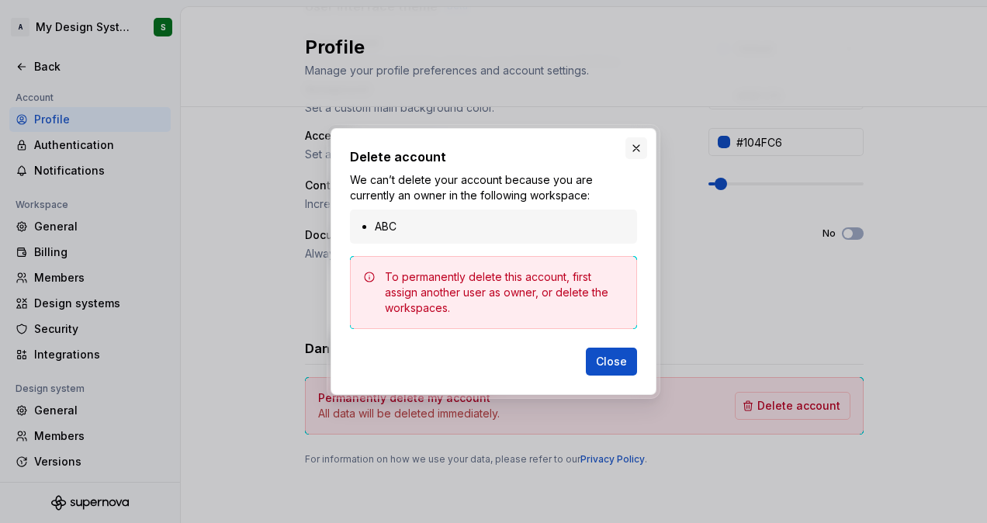
click at [634, 152] on button "button" at bounding box center [636, 148] width 22 height 22
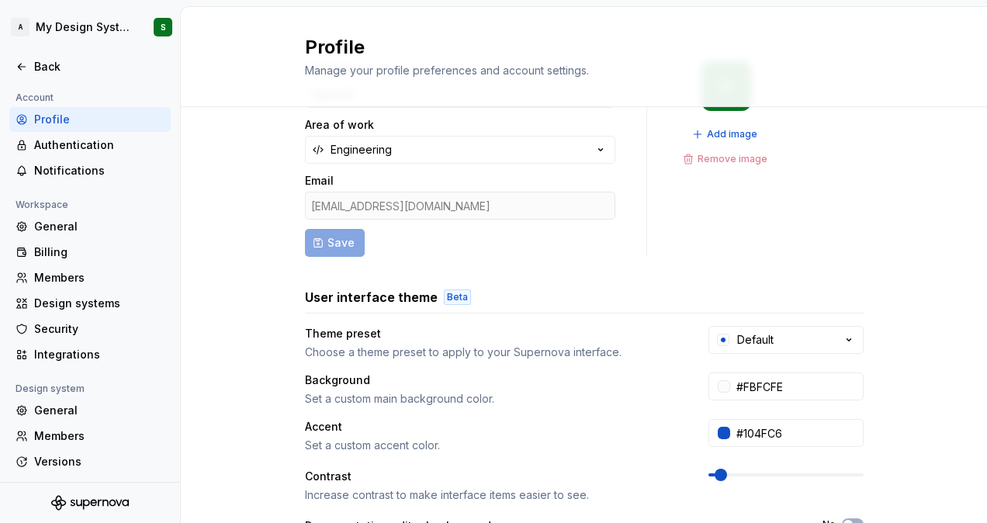
scroll to position [0, 0]
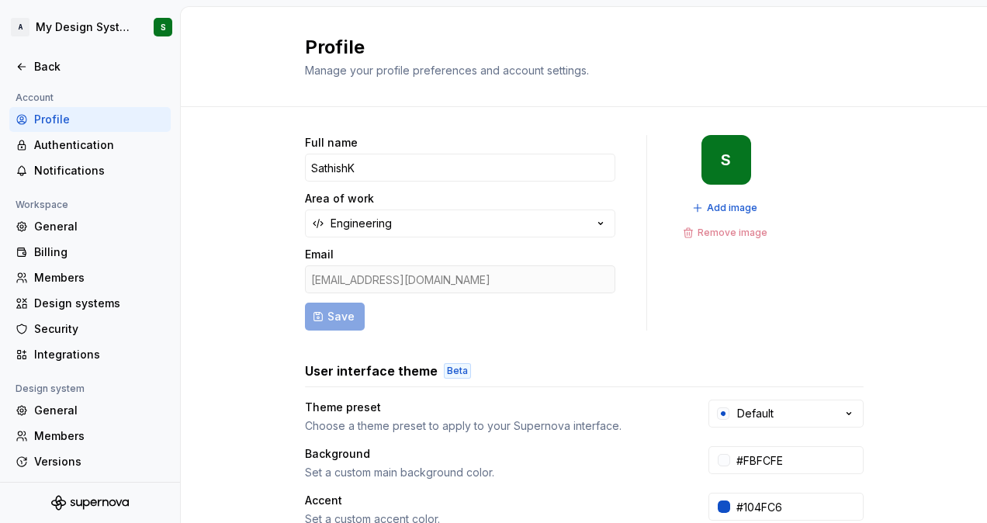
click at [67, 124] on div "Profile" at bounding box center [99, 120] width 130 height 16
click at [23, 64] on icon at bounding box center [22, 67] width 12 height 12
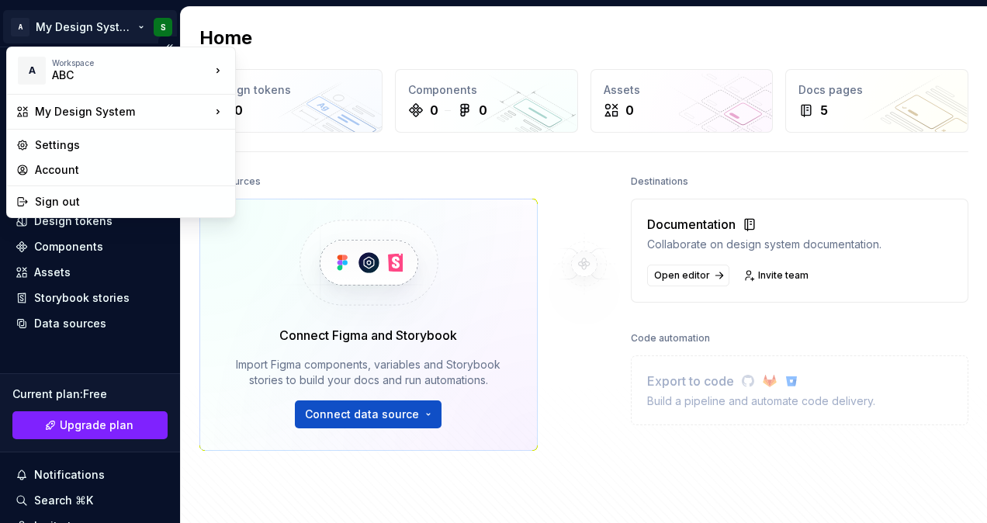
click at [60, 25] on html "A My Design System S Home Documentation Analytics Code automation Design system…" at bounding box center [493, 261] width 987 height 523
click at [54, 172] on div "Account" at bounding box center [130, 170] width 191 height 16
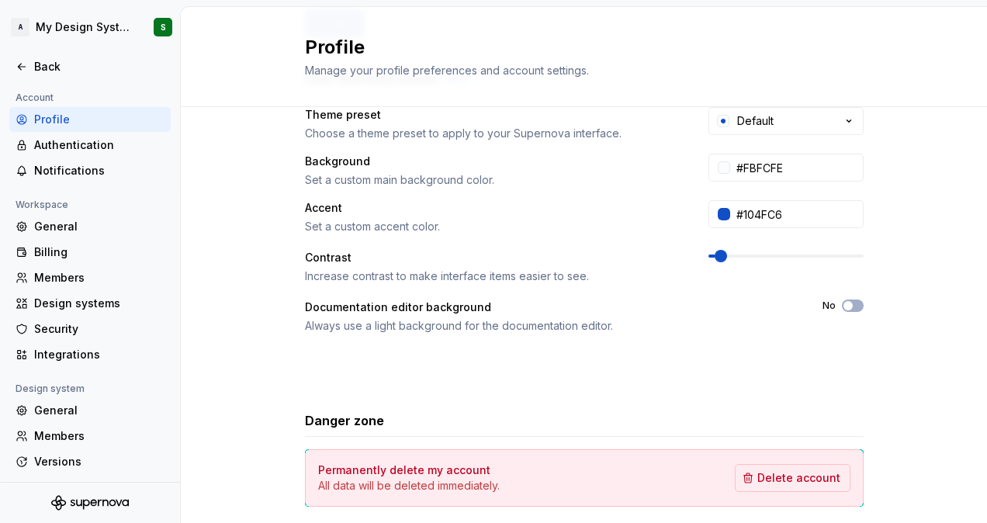
scroll to position [365, 0]
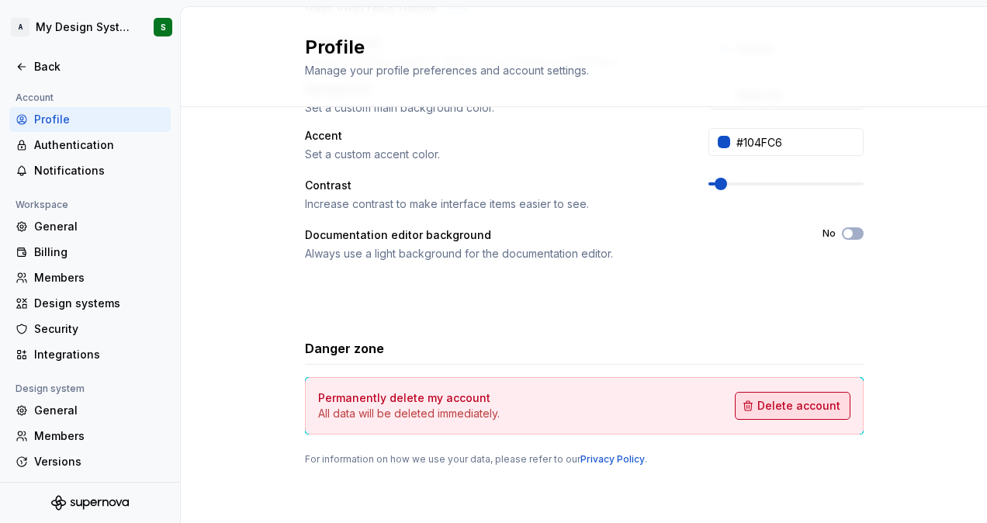
click at [783, 398] on span "Delete account" at bounding box center [798, 406] width 83 height 16
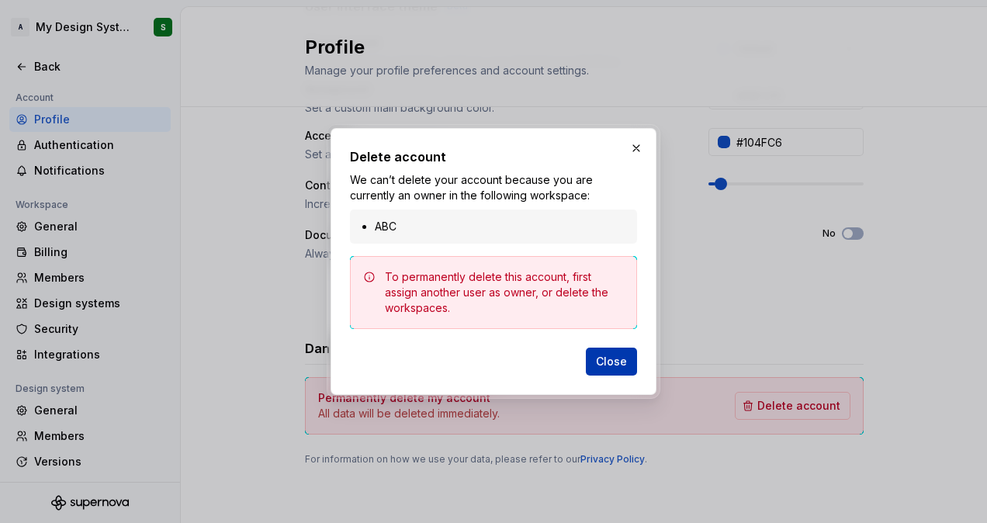
click at [609, 355] on span "Close" at bounding box center [611, 362] width 31 height 16
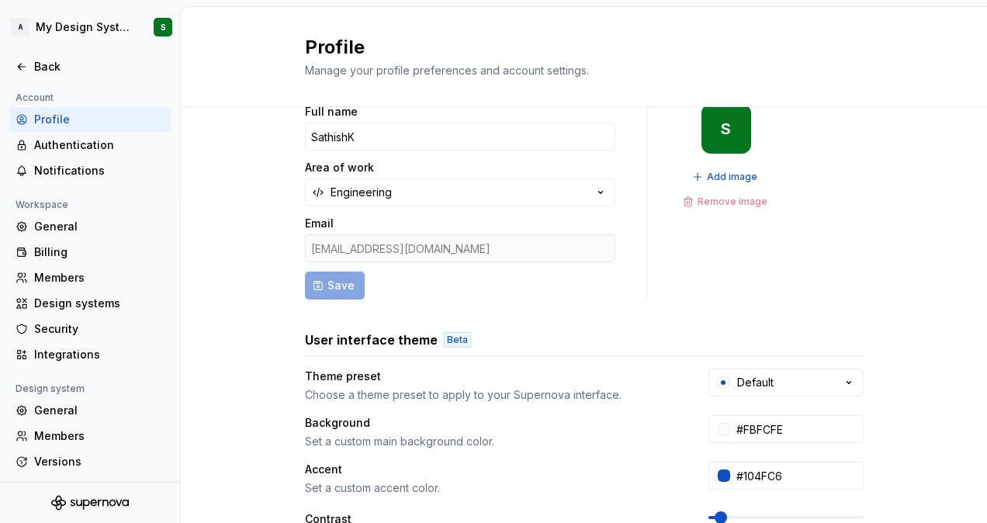
scroll to position [0, 0]
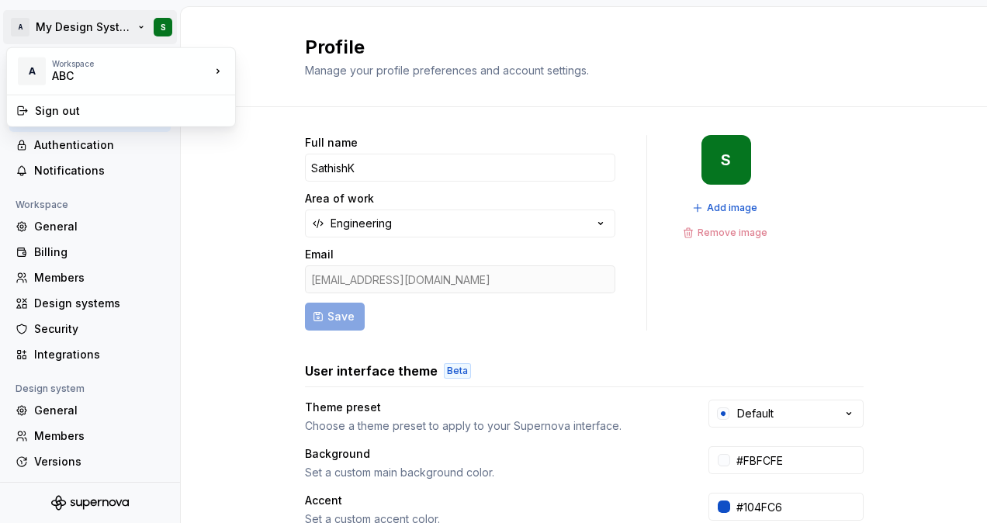
click at [52, 28] on html "A My Design System S Back Account Profile Authentication Notifications Workspac…" at bounding box center [493, 261] width 987 height 523
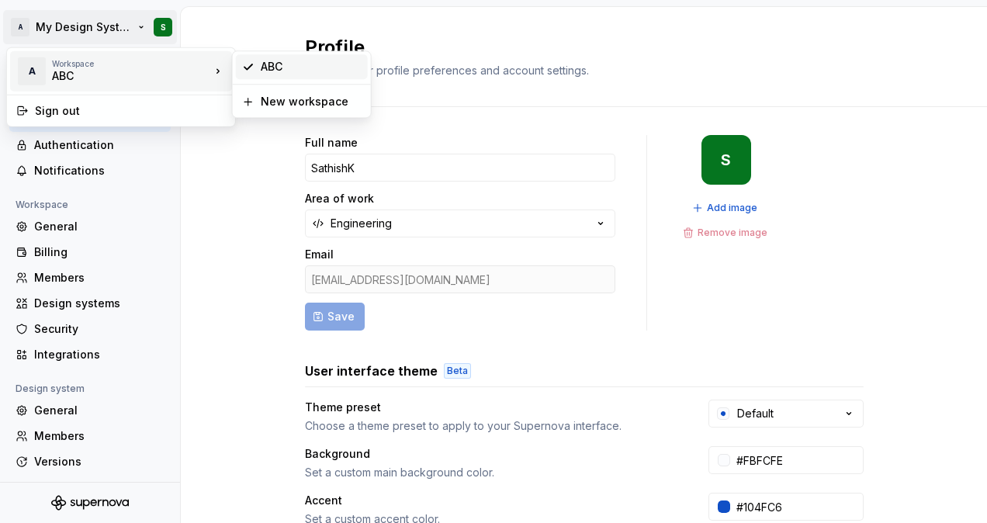
click at [289, 67] on div "ABC" at bounding box center [311, 67] width 101 height 16
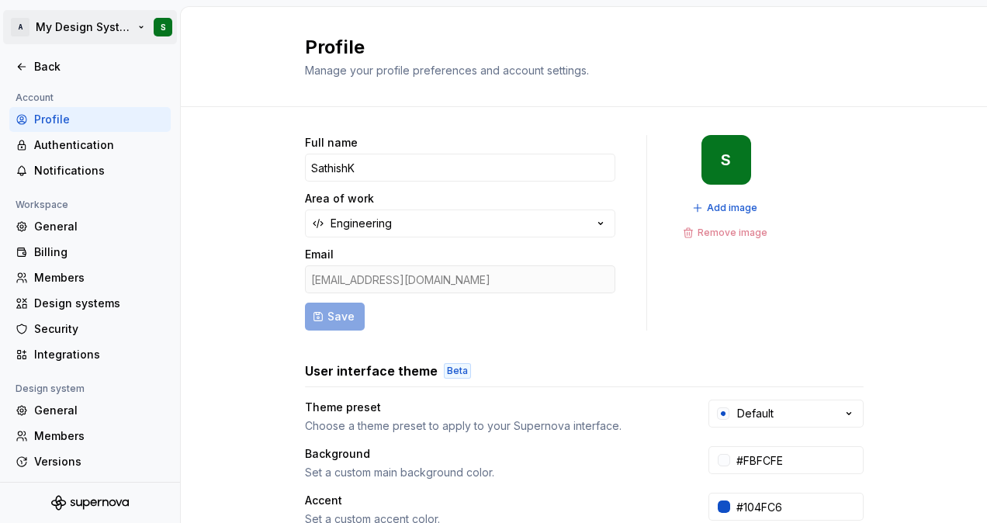
click at [104, 28] on html "A My Design System S Back Account Profile Authentication Notifications Workspac…" at bounding box center [493, 261] width 987 height 523
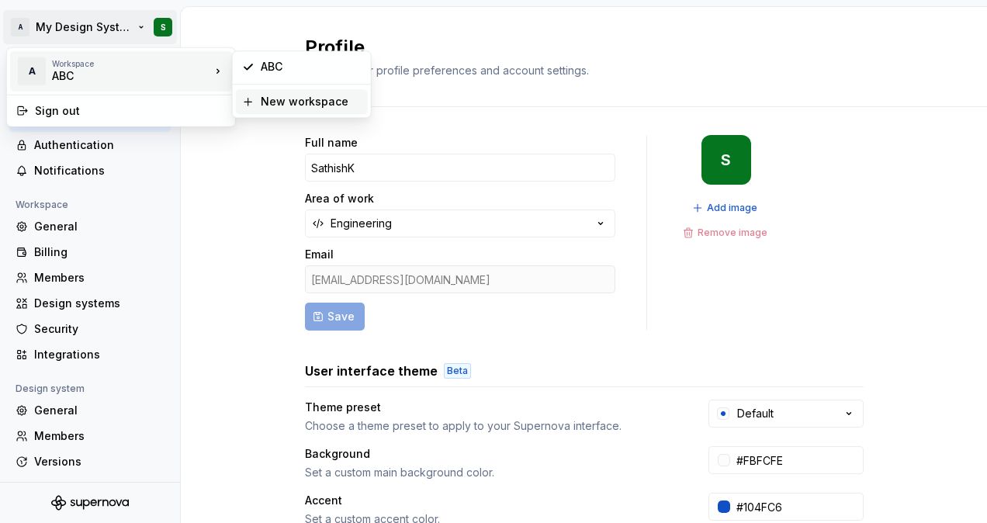
click at [276, 100] on div "New workspace" at bounding box center [311, 102] width 101 height 16
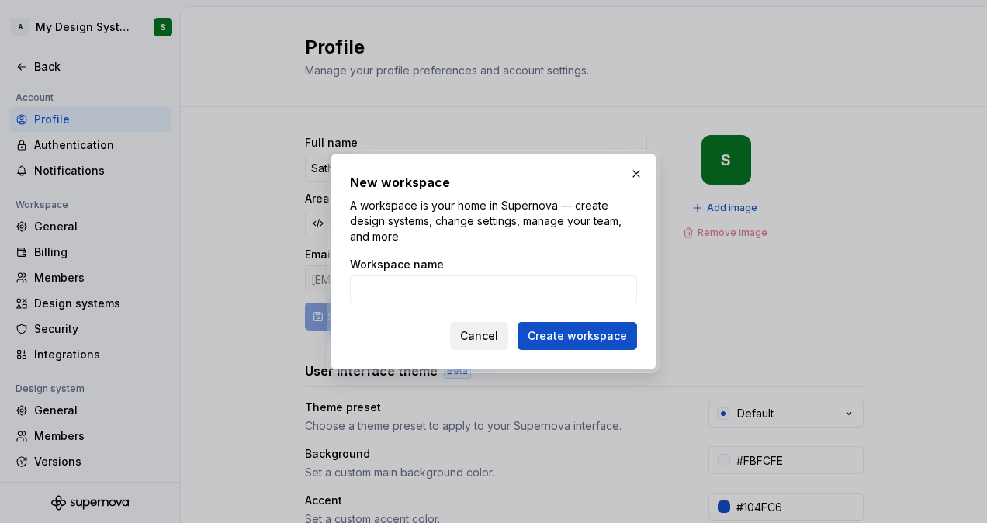
click at [486, 331] on span "Cancel" at bounding box center [479, 336] width 38 height 16
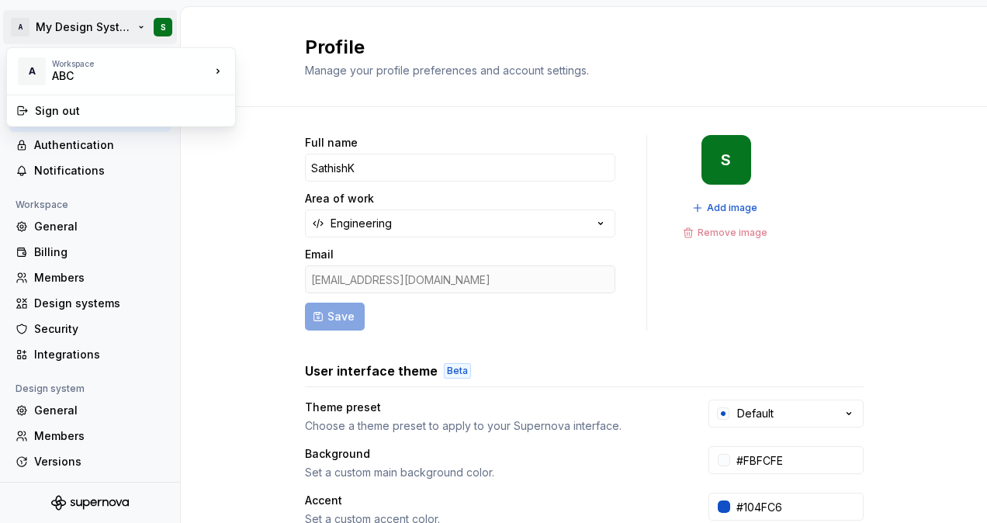
click at [138, 26] on html "A My Design System S Back Account Profile Authentication Notifications Workspac…" at bounding box center [493, 261] width 987 height 523
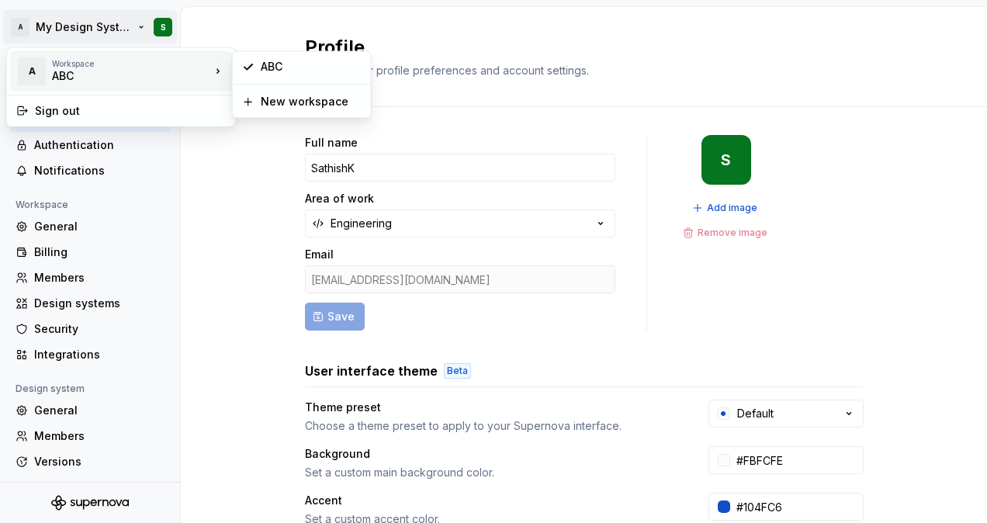
click at [154, 68] on div "ABC" at bounding box center [118, 76] width 132 height 16
click at [278, 75] on div "ABC" at bounding box center [302, 66] width 132 height 25
click at [278, 75] on div "Profile Manage your profile preferences and account settings." at bounding box center [584, 57] width 806 height 100
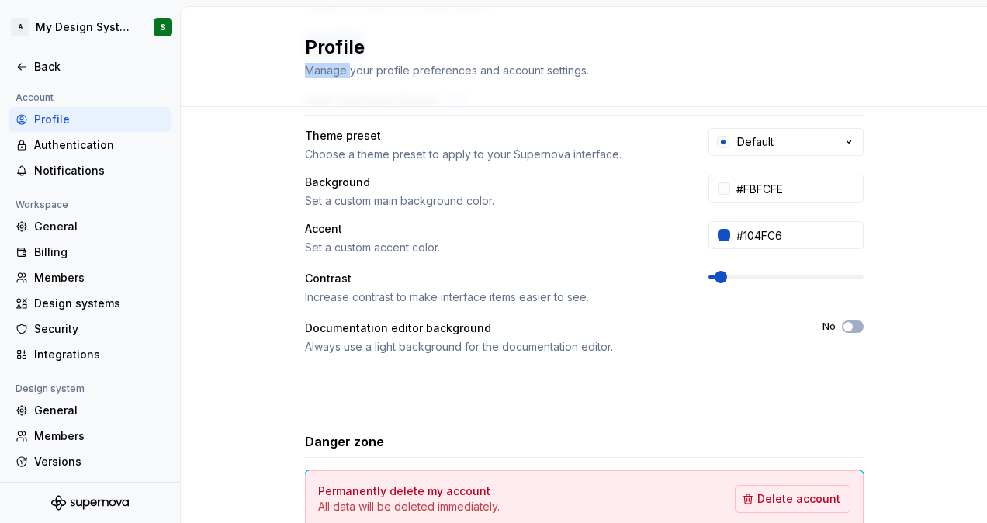
scroll to position [365, 0]
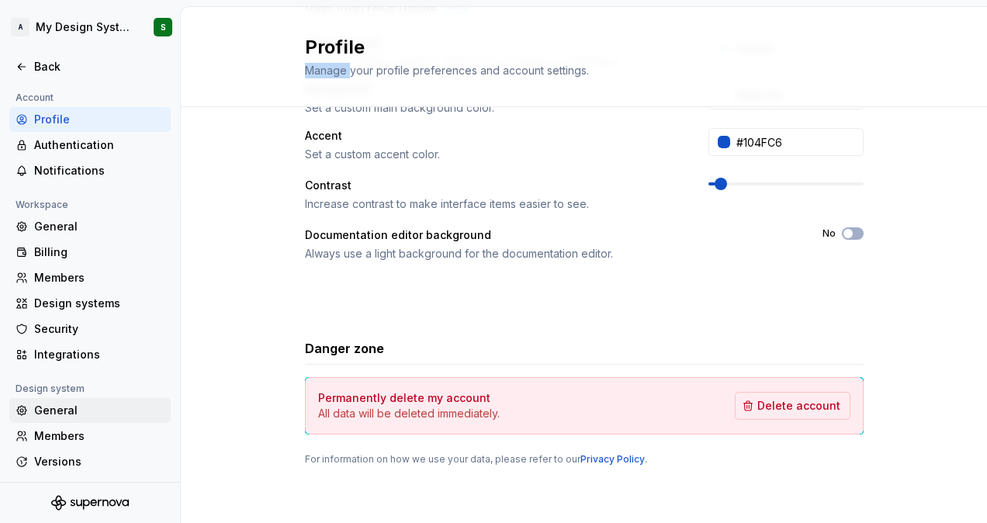
click at [70, 417] on div "General" at bounding box center [99, 411] width 130 height 16
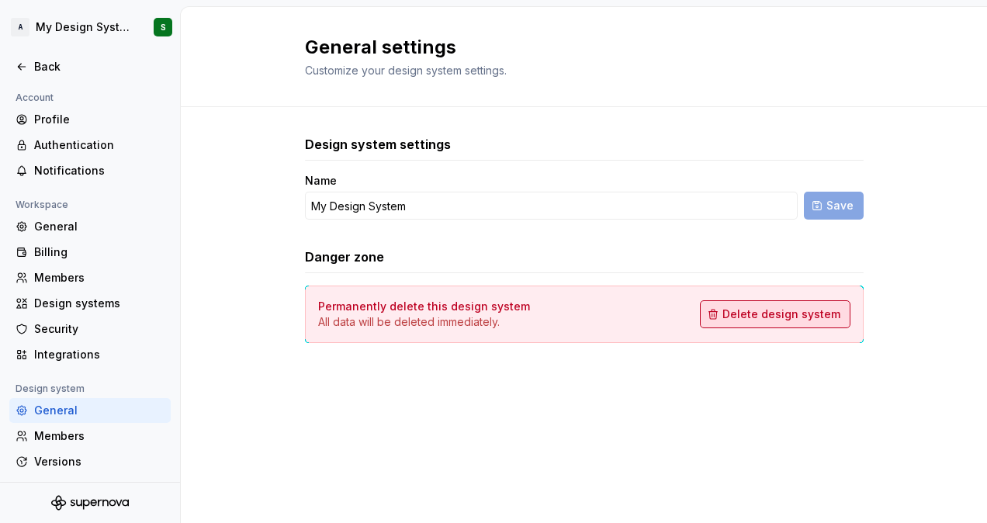
click at [802, 317] on span "Delete design system" at bounding box center [781, 314] width 118 height 16
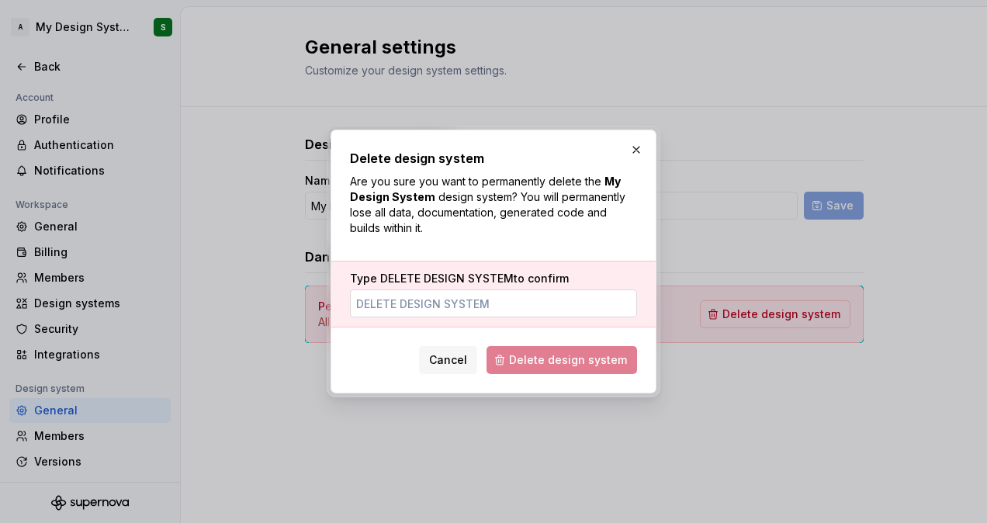
click at [493, 301] on input "Type DELETE DESIGN SYSTEM to confirm" at bounding box center [493, 303] width 287 height 28
drag, startPoint x: 383, startPoint y: 275, endPoint x: 489, endPoint y: 286, distance: 106.1
click at [489, 286] on label "Type DELETE DESIGN SYSTEM to confirm" at bounding box center [459, 279] width 219 height 16
drag, startPoint x: 489, startPoint y: 286, endPoint x: 510, endPoint y: 284, distance: 21.0
click at [510, 284] on span "DELETE DESIGN SYSTEM" at bounding box center [446, 278] width 133 height 13
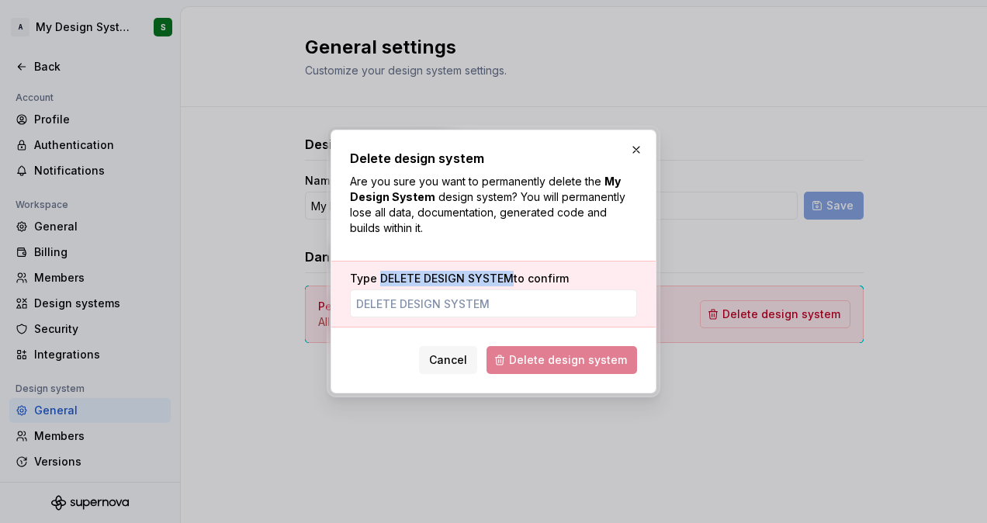
copy span "DELETE DESIGN SYSTEM"
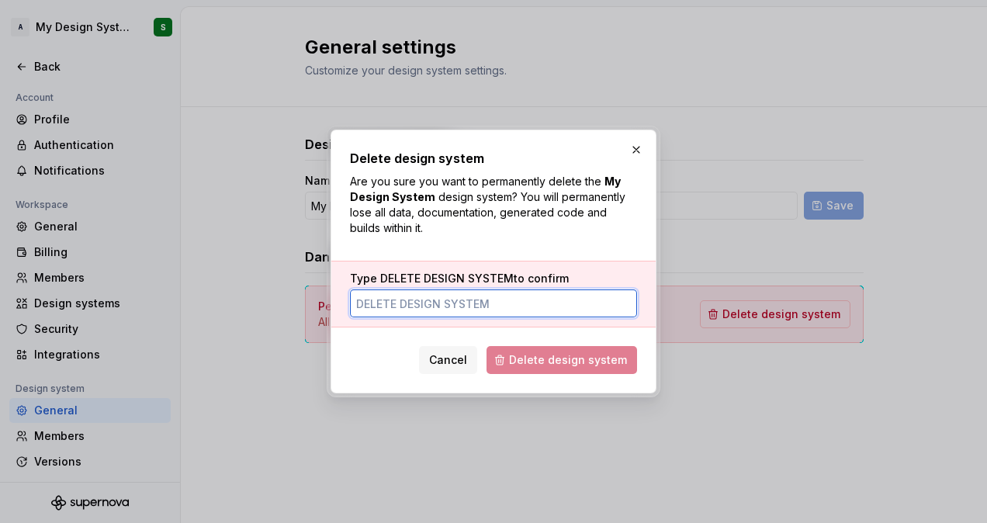
click at [441, 306] on input "Type DELETE DESIGN SYSTEM to confirm" at bounding box center [493, 303] width 287 height 28
paste input "DELETE DESIGN SYSTEM"
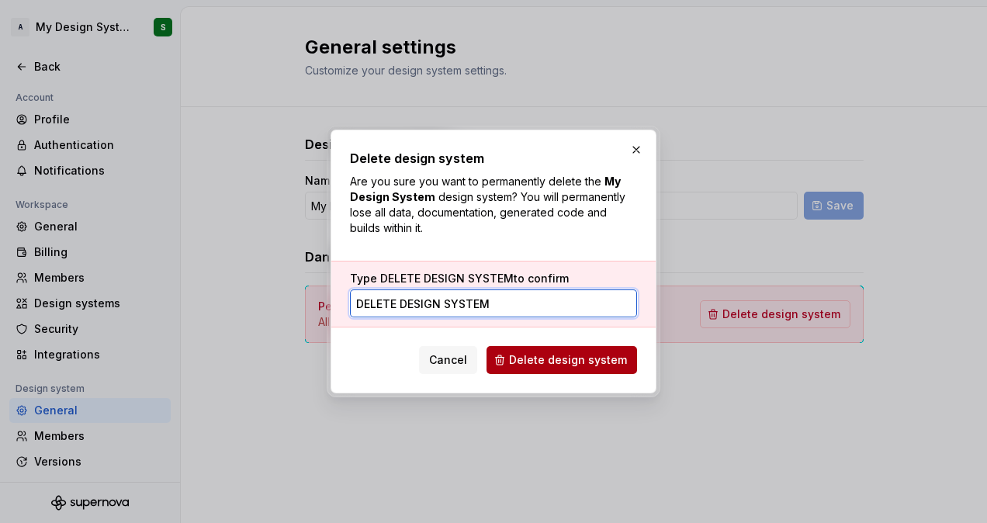
type input "DELETE DESIGN SYSTEM"
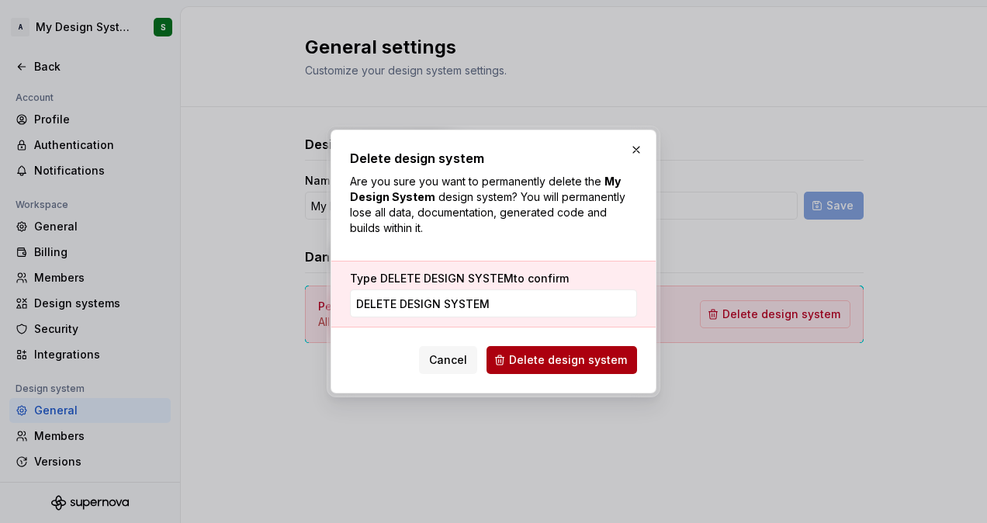
click at [570, 368] on button "Delete design system" at bounding box center [562, 360] width 151 height 28
